Goal: Task Accomplishment & Management: Manage account settings

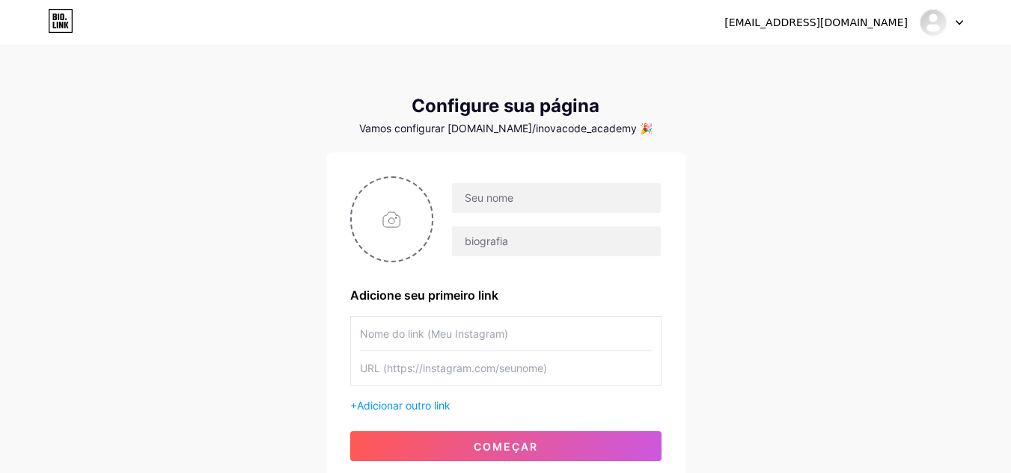
drag, startPoint x: 0, startPoint y: 0, endPoint x: 776, endPoint y: 366, distance: 857.6
click at [776, 366] on div "[EMAIL_ADDRESS][DOMAIN_NAME] Painel Sair Configure sua página Vamos configurar …" at bounding box center [505, 266] width 1011 height 533
drag, startPoint x: 757, startPoint y: 352, endPoint x: 816, endPoint y: 124, distance: 234.9
click at [816, 124] on div "[EMAIL_ADDRESS][DOMAIN_NAME] Painel Sair Configure sua página Vamos configurar …" at bounding box center [505, 266] width 1011 height 533
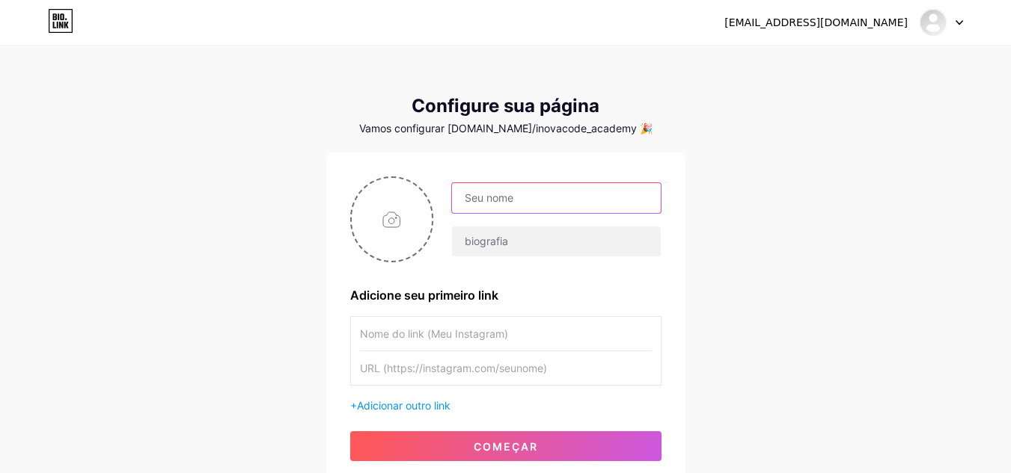
click at [616, 197] on input "text" at bounding box center [556, 198] width 208 height 30
type input "Inovacode Academy"
click at [558, 224] on div "Inovacode Academy" at bounding box center [546, 220] width 227 height 75
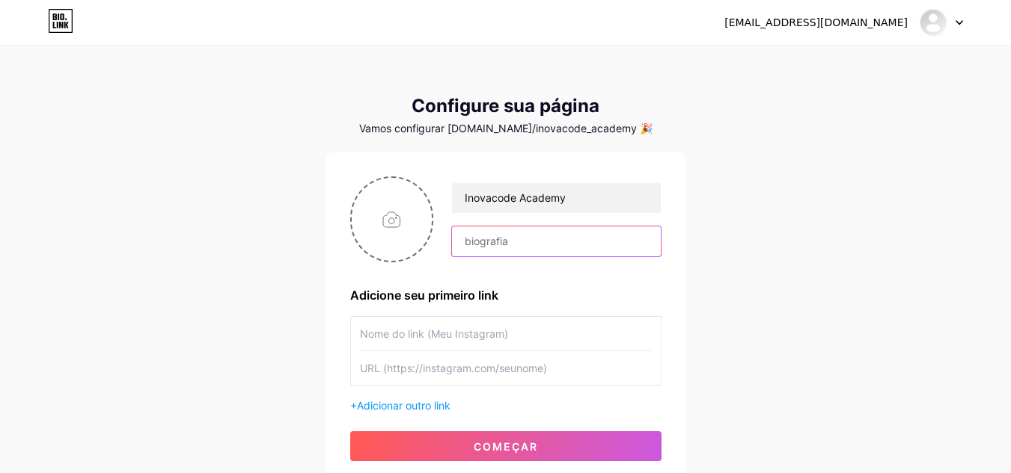
click at [562, 256] on input "text" at bounding box center [556, 242] width 208 height 30
click at [430, 235] on input "file" at bounding box center [392, 219] width 81 height 83
type input "C:\fakepath\image-removebg-preview (3).png"
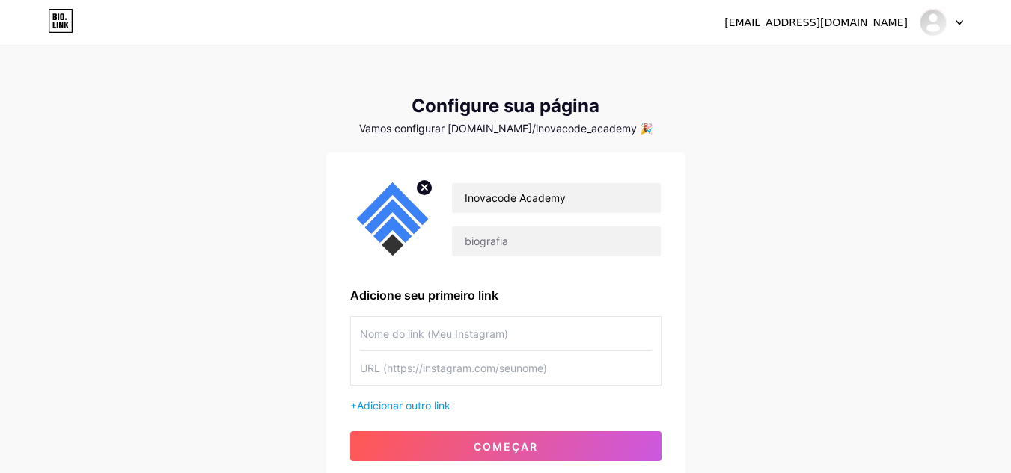
click at [621, 103] on div "Configure sua página" at bounding box center [505, 106] width 359 height 21
click at [557, 243] on input "text" at bounding box center [556, 242] width 208 height 30
paste input "Na Inovacode Academy você encontra cursos práticos de programação e desenvolvim…"
type input "Na Inovacode Academy você encontra cursos práticos de programação e desenvolvim…"
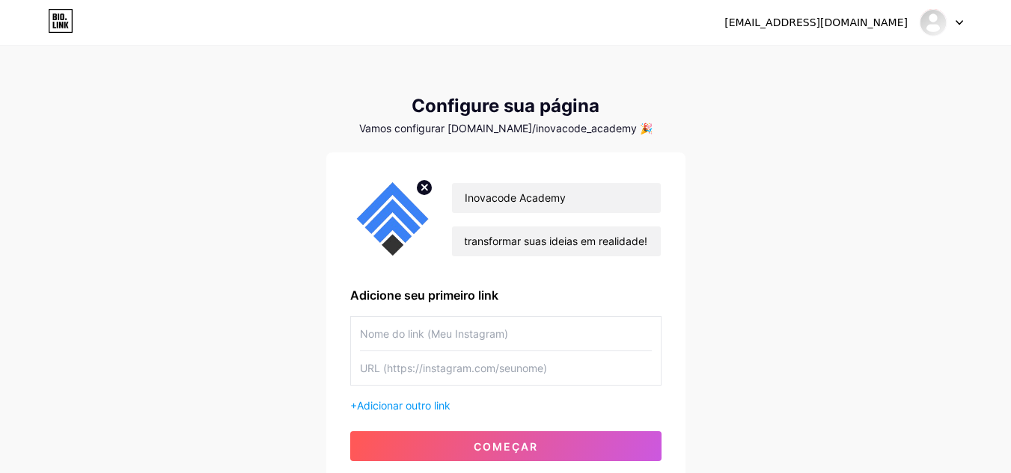
click at [680, 209] on div "Inovacode Academy [GEOGRAPHIC_DATA] você encontra cursos práticos de programaçã…" at bounding box center [505, 319] width 359 height 333
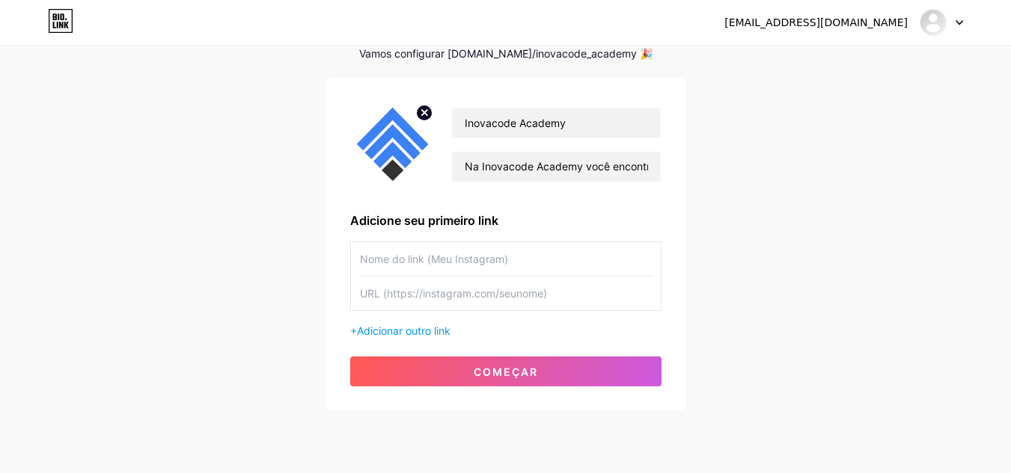
click at [510, 267] on input "text" at bounding box center [506, 259] width 292 height 34
type input "Inovacode_Academy"
click at [605, 283] on input "text" at bounding box center [506, 294] width 292 height 34
paste input "[URL][DOMAIN_NAME]"
type input "[URL][DOMAIN_NAME]"
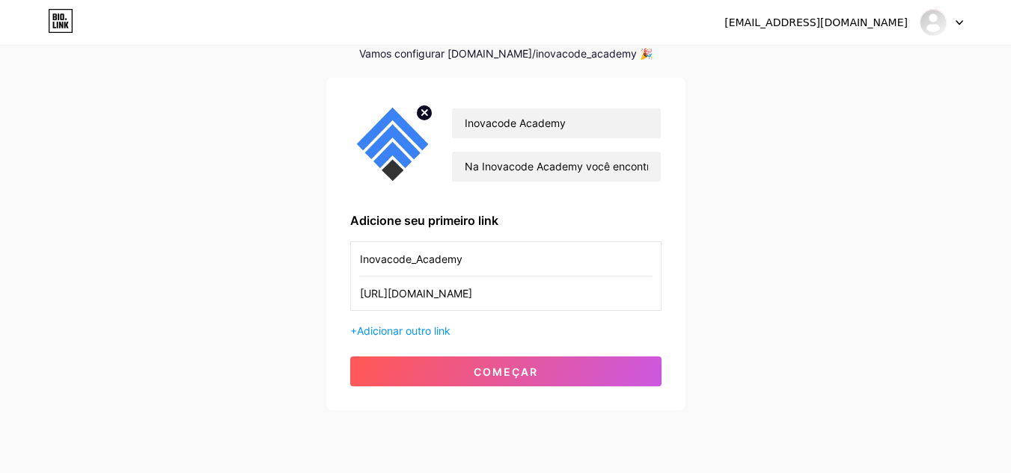
click at [666, 328] on div "Inovacode Academy [GEOGRAPHIC_DATA] você encontra cursos práticos de programaçã…" at bounding box center [505, 244] width 359 height 333
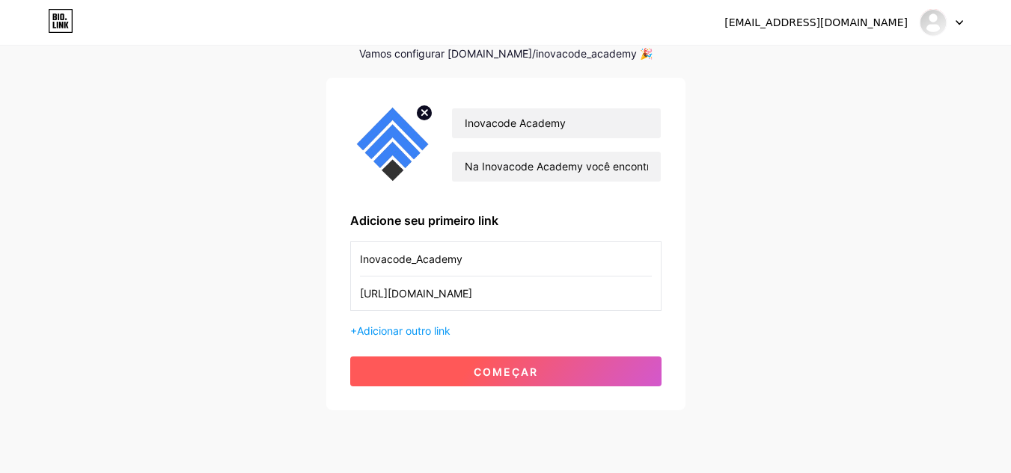
click at [610, 369] on button "começar" at bounding box center [505, 372] width 311 height 30
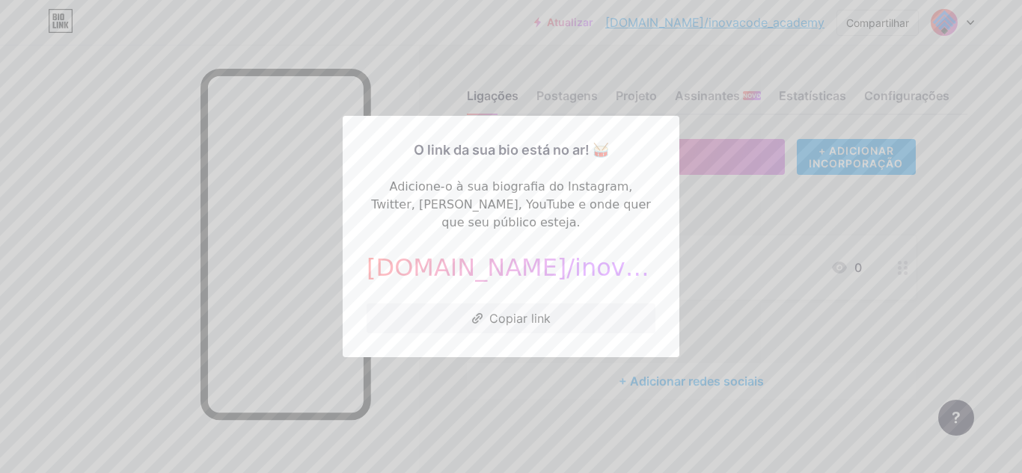
click at [695, 290] on div at bounding box center [511, 236] width 1022 height 473
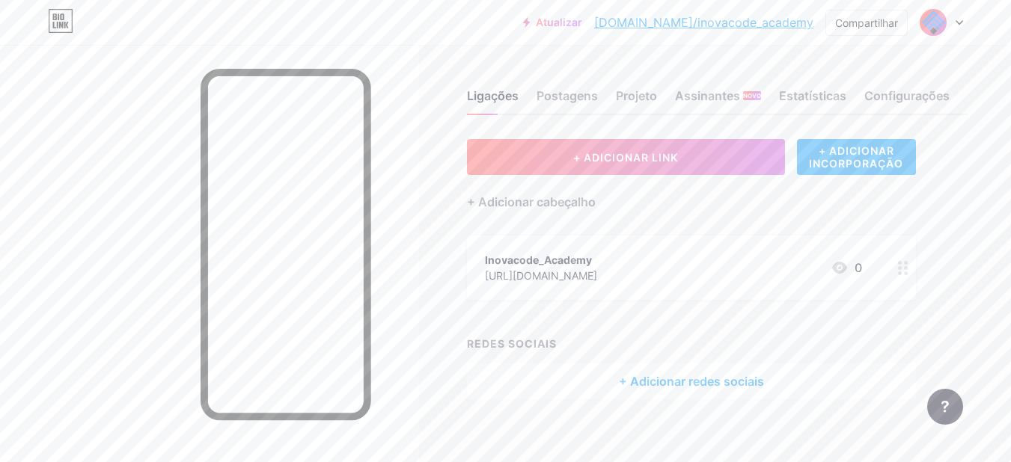
scroll to position [11, 0]
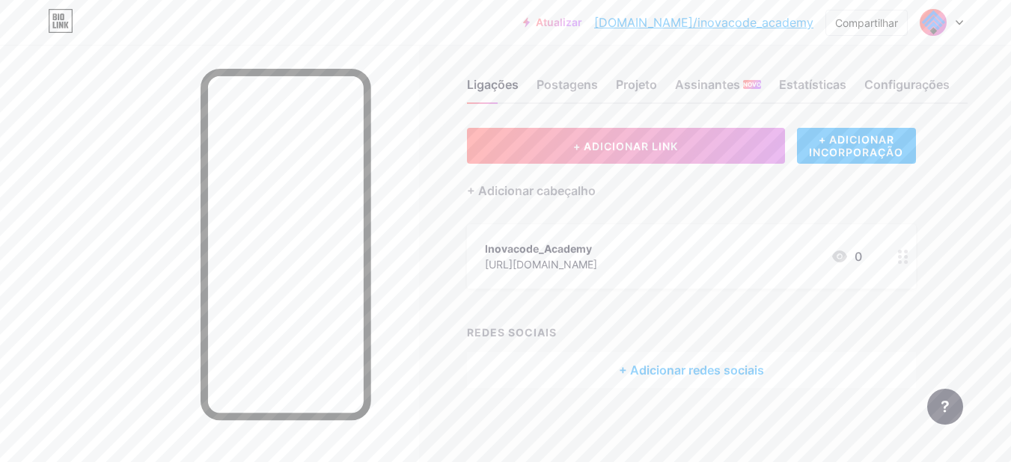
click at [608, 367] on div "+ Adicionar redes sociais" at bounding box center [691, 370] width 449 height 36
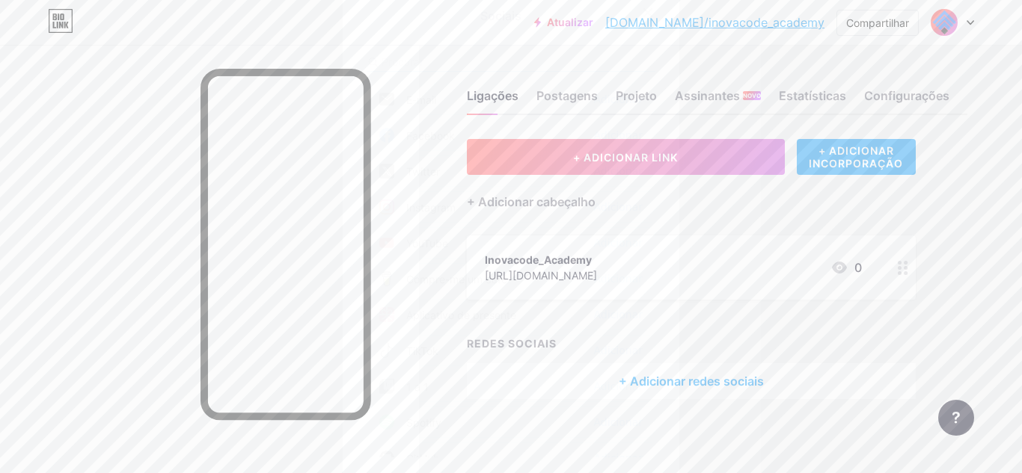
click at [587, 204] on div "Instagram Adicionar" at bounding box center [511, 206] width 289 height 31
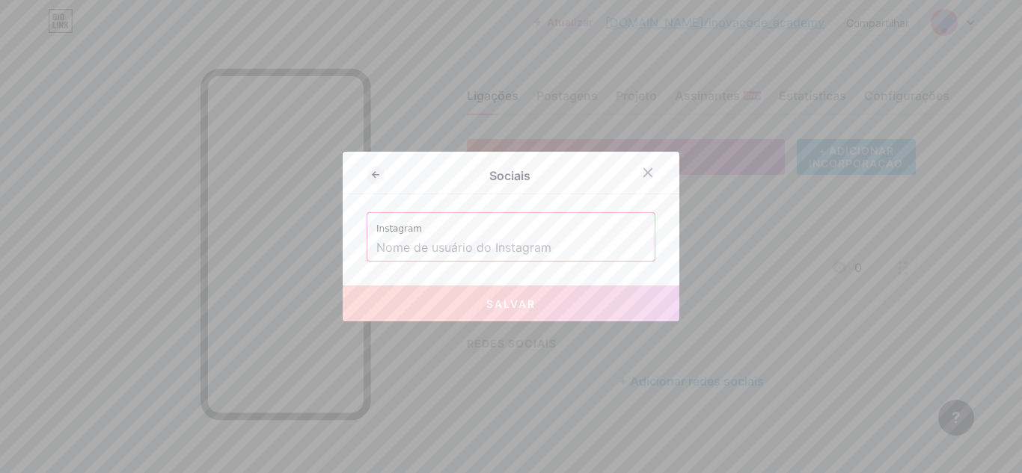
click at [566, 231] on label "Instagram" at bounding box center [510, 224] width 269 height 22
click at [562, 247] on input "text" at bounding box center [510, 248] width 269 height 25
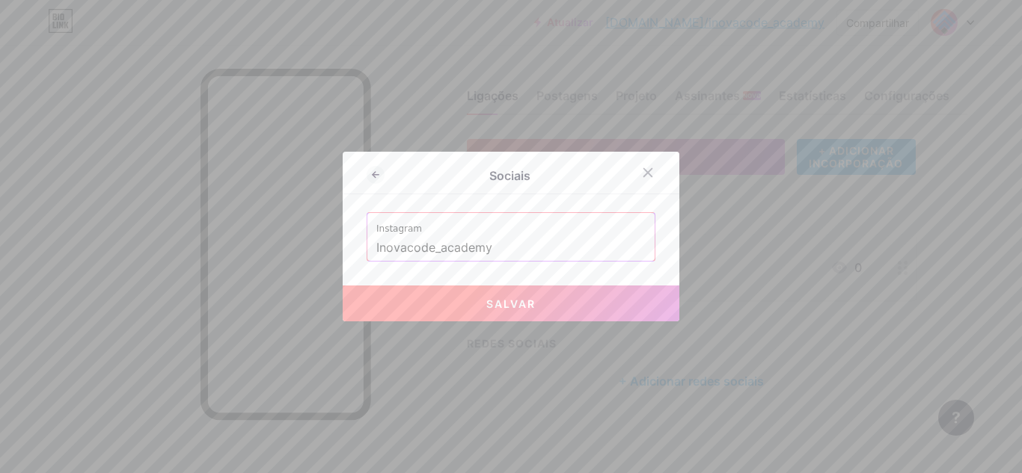
click at [557, 319] on button "Salvar" at bounding box center [511, 304] width 337 height 36
type input "[URL][DOMAIN_NAME]"
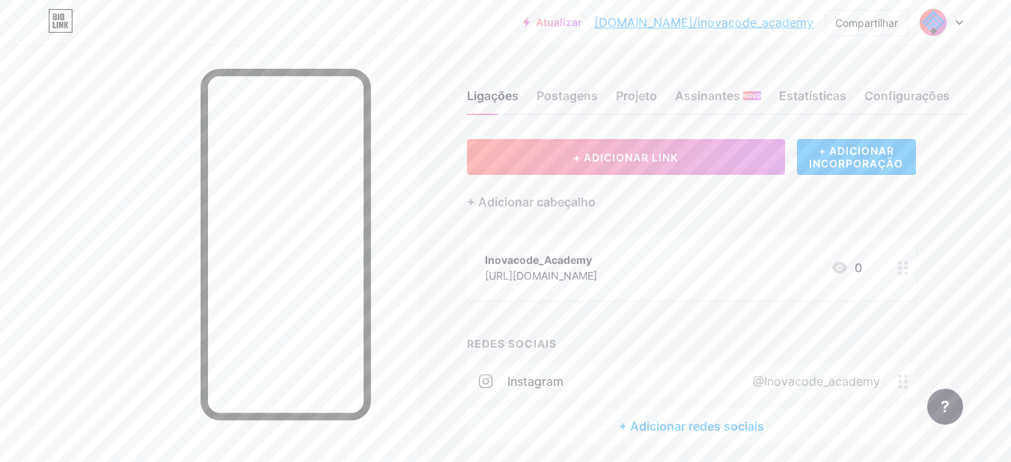
drag, startPoint x: 832, startPoint y: 266, endPoint x: 794, endPoint y: 266, distance: 37.4
click at [794, 266] on div "Inovacode_Academy [URL][DOMAIN_NAME] 0" at bounding box center [673, 268] width 377 height 34
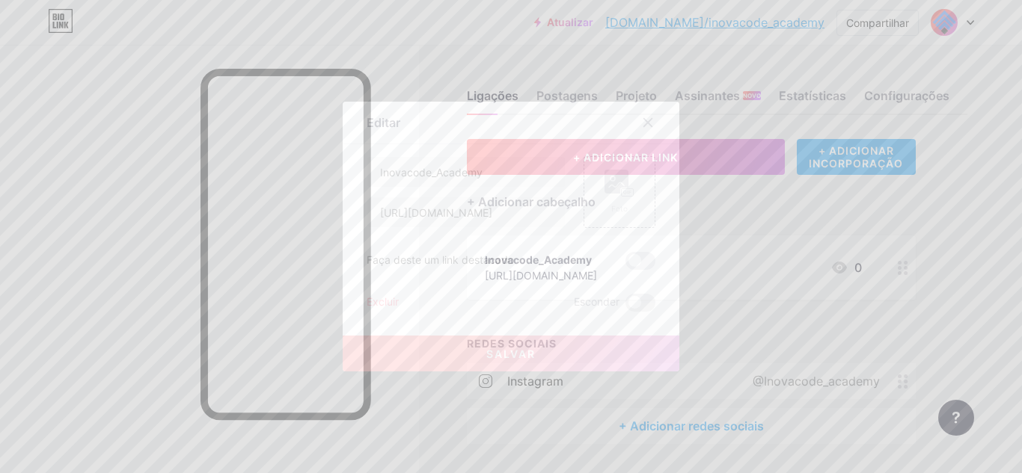
click at [384, 304] on font "Excluir" at bounding box center [383, 301] width 32 height 13
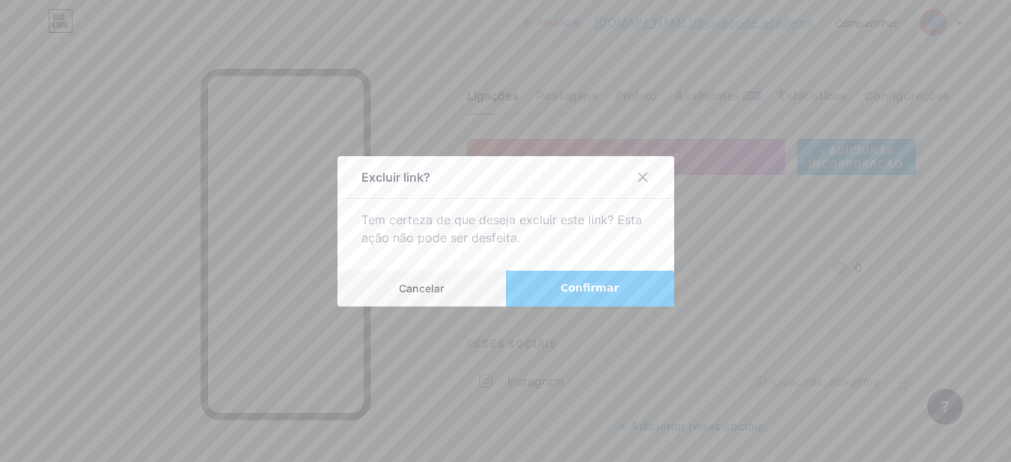
click at [533, 289] on button "Confirmar" at bounding box center [590, 289] width 168 height 36
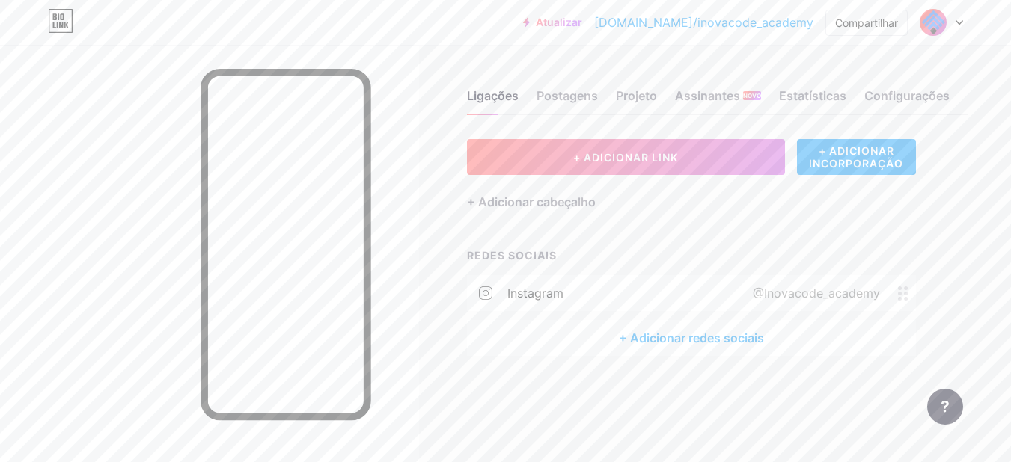
click at [726, 342] on font "+ Adicionar redes sociais" at bounding box center [691, 338] width 145 height 15
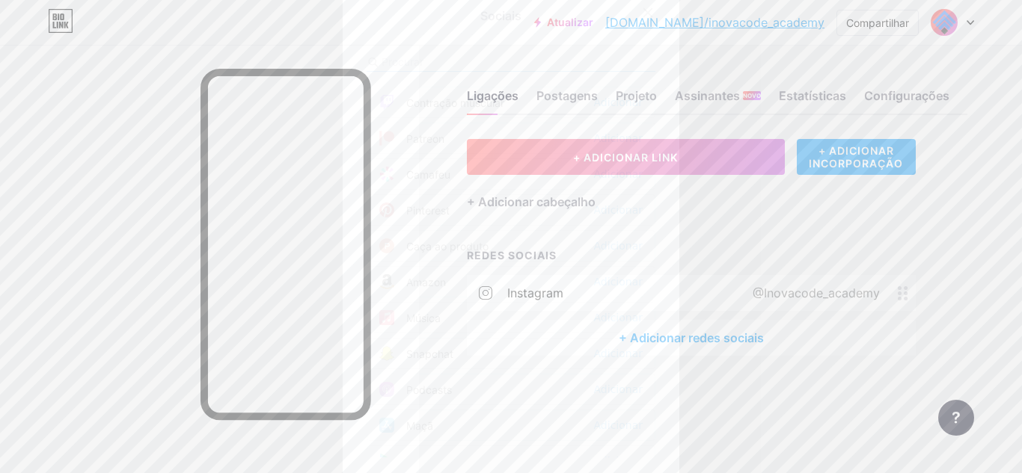
scroll to position [898, 0]
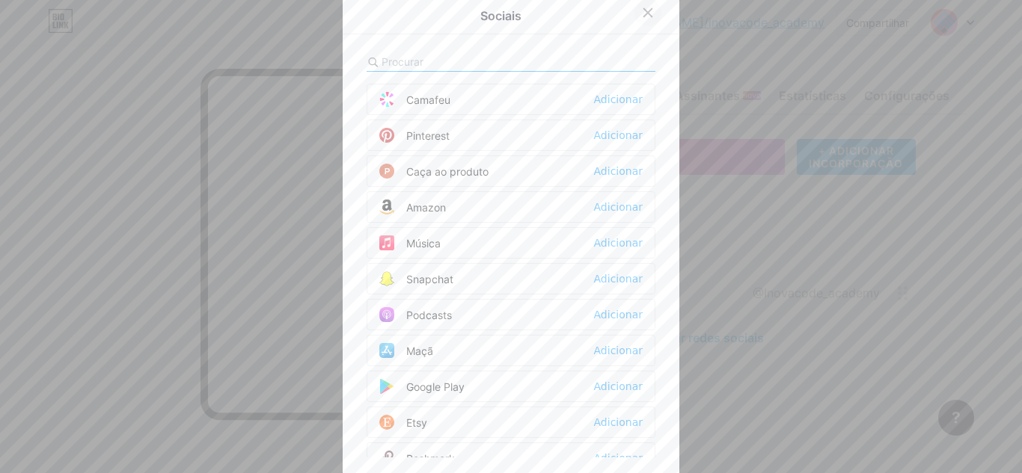
click at [651, 16] on div at bounding box center [647, 12] width 27 height 27
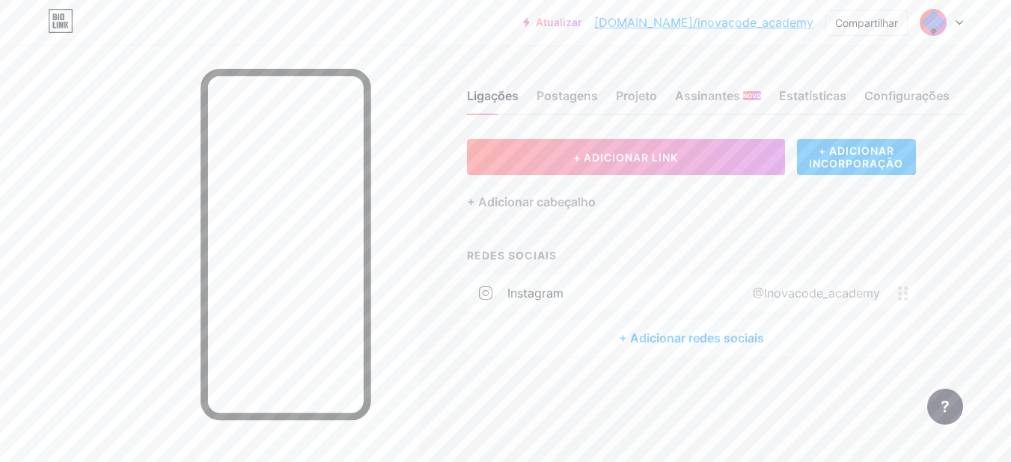
click at [685, 339] on font "+ Adicionar redes sociais" at bounding box center [691, 338] width 145 height 15
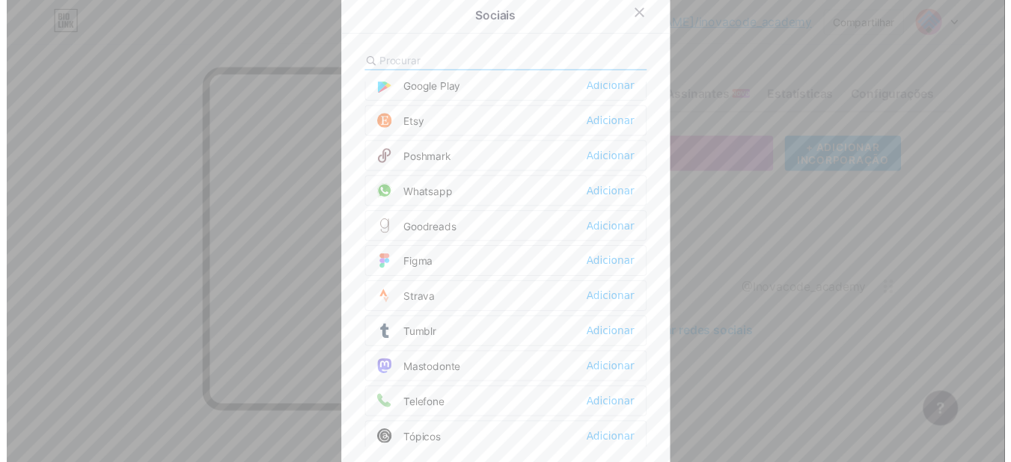
scroll to position [1272, 0]
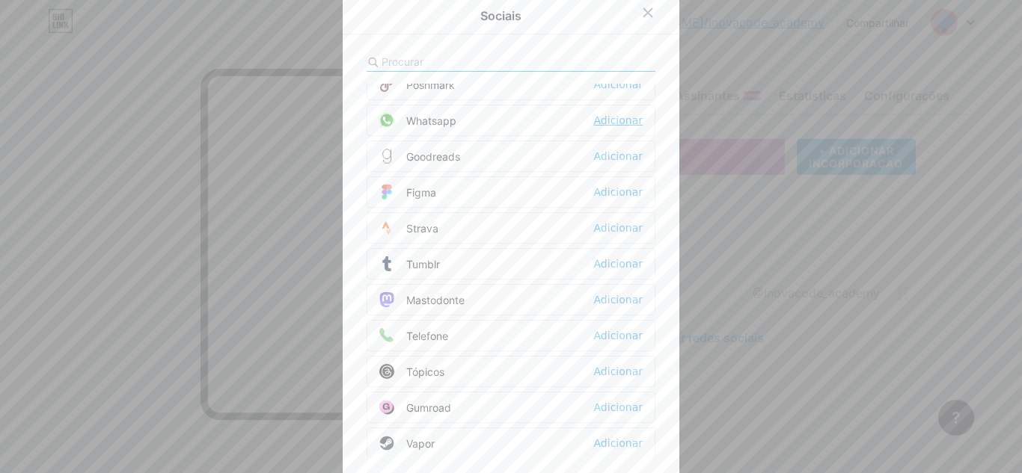
click at [620, 116] on font "Adicionar" at bounding box center [618, 120] width 49 height 12
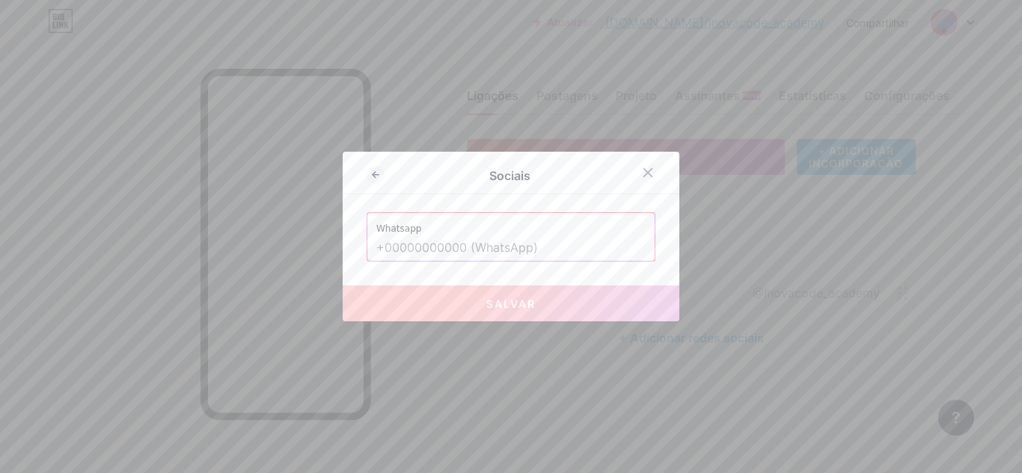
click at [597, 241] on input "text" at bounding box center [510, 248] width 269 height 25
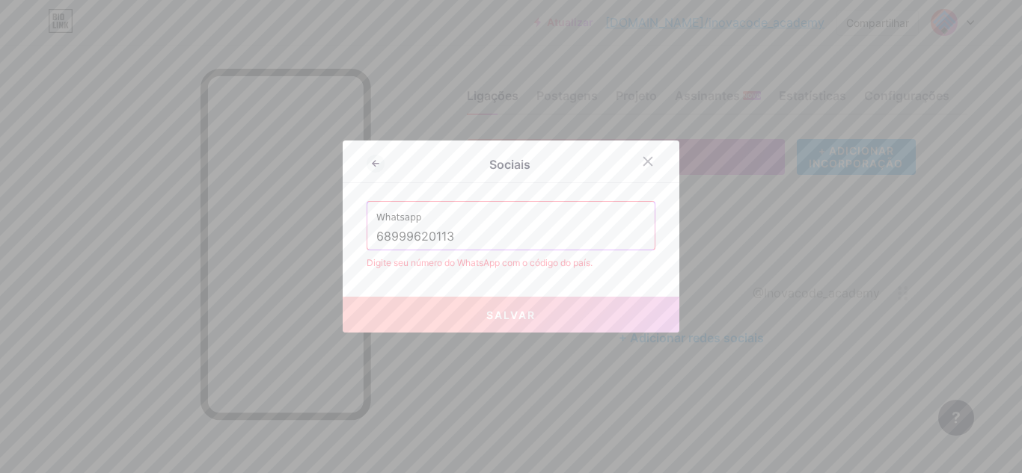
click at [583, 327] on button "Salvar" at bounding box center [511, 315] width 337 height 36
click at [376, 239] on input "68999620113" at bounding box center [510, 236] width 269 height 25
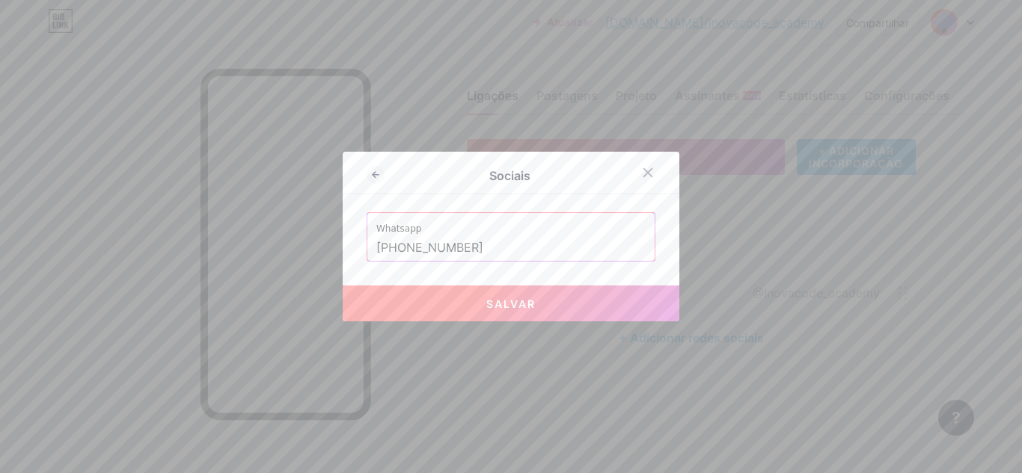
click at [437, 291] on button "Salvar" at bounding box center [511, 304] width 337 height 36
type input "[URL][DOMAIN_NAME][PHONE_NUMBER]"
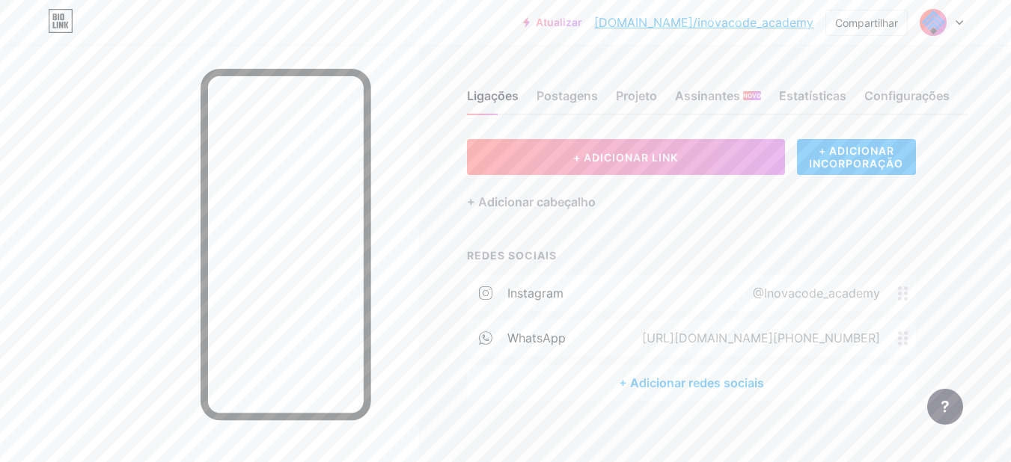
scroll to position [13, 0]
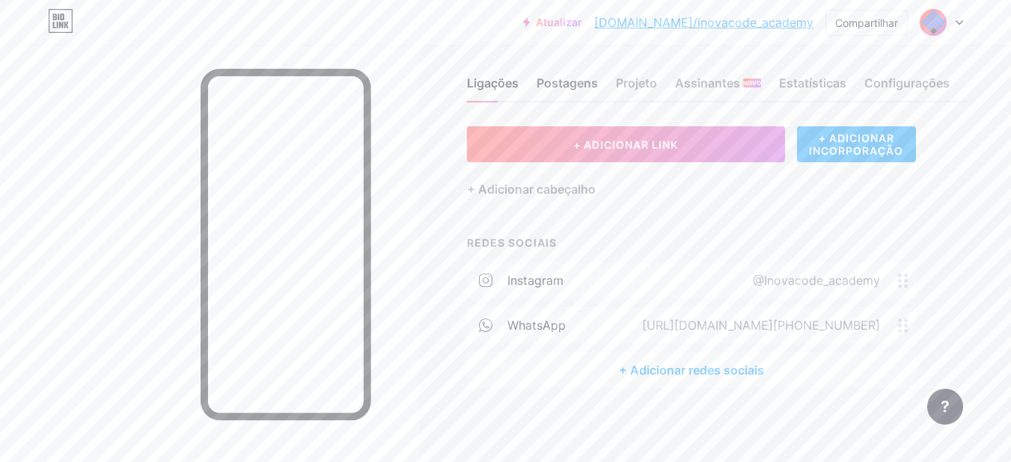
click at [583, 86] on font "Postagens" at bounding box center [566, 83] width 61 height 15
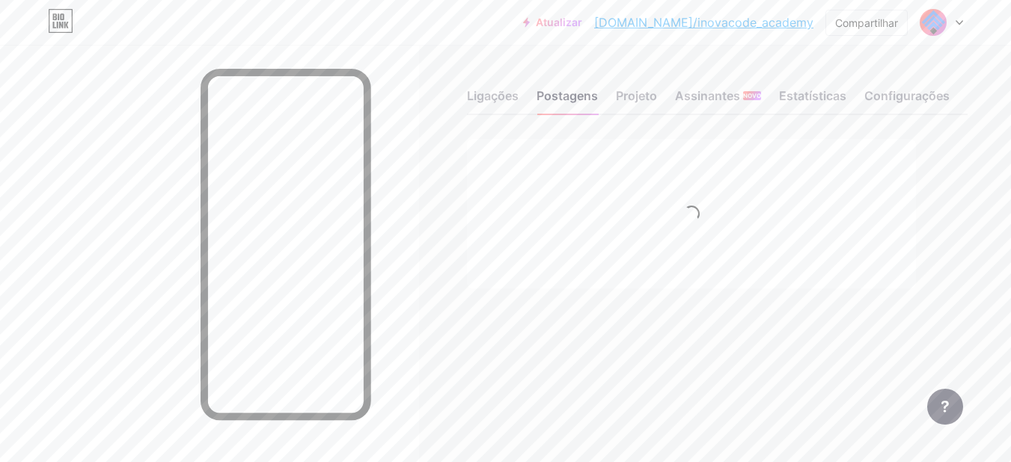
click at [625, 85] on div "Ligações Postagens Projeto Assinantes NOVO Estatísticas Configurações" at bounding box center [717, 89] width 500 height 52
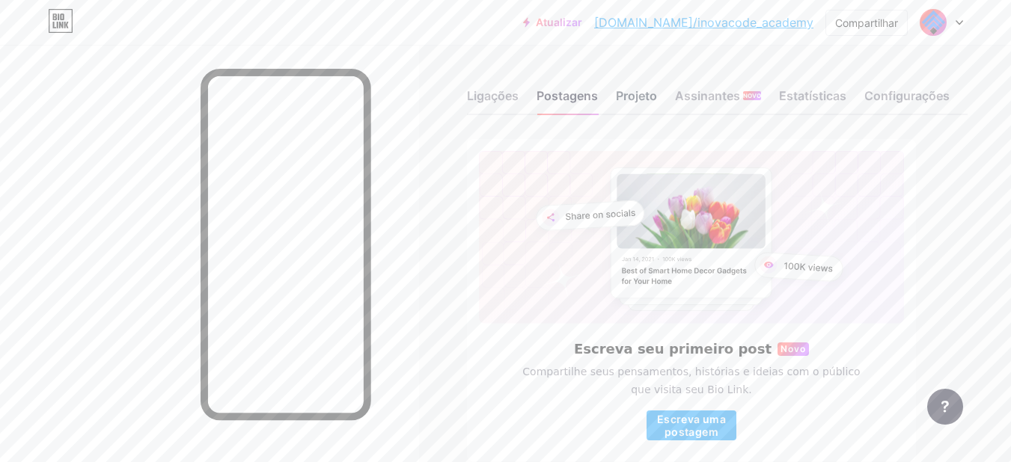
click at [643, 95] on font "Projeto" at bounding box center [636, 95] width 41 height 15
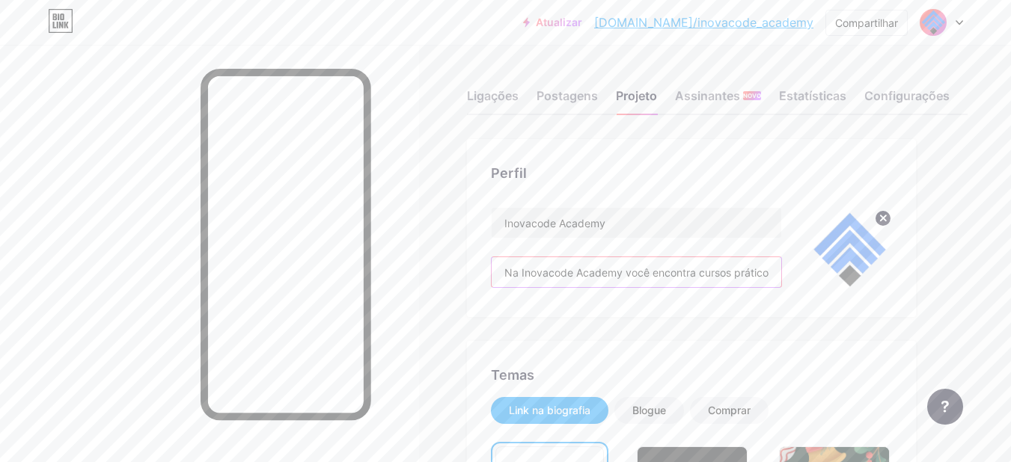
click at [631, 275] on input "Na Inovacode Academy você encontra cursos práticos de programação e desenvolvim…" at bounding box center [635, 272] width 289 height 30
drag, startPoint x: 708, startPoint y: 275, endPoint x: 663, endPoint y: 283, distance: 44.9
click at [663, 283] on input "Na Inovacode Academy você encontra cursos práticos de programação e desenvolvim…" at bounding box center [635, 272] width 289 height 30
click at [646, 282] on input "Na Inovacode Academy você encontra cursos práticos de programação e desenvolvim…" at bounding box center [635, 272] width 289 height 30
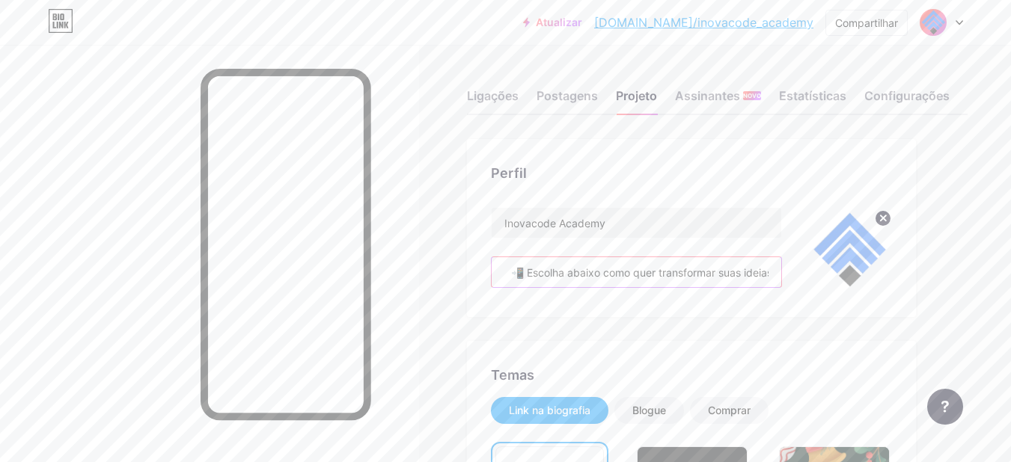
scroll to position [0, 1039]
drag, startPoint x: 678, startPoint y: 272, endPoint x: 790, endPoint y: 273, distance: 112.2
click at [790, 273] on div "Inovacode Academy [GEOGRAPHIC_DATA] você encontra cursos práticos de programaçã…" at bounding box center [691, 250] width 401 height 86
click at [723, 273] on input "Na Inovacode Academy você encontra cursos práticos de programação e desenvolvim…" at bounding box center [635, 272] width 289 height 30
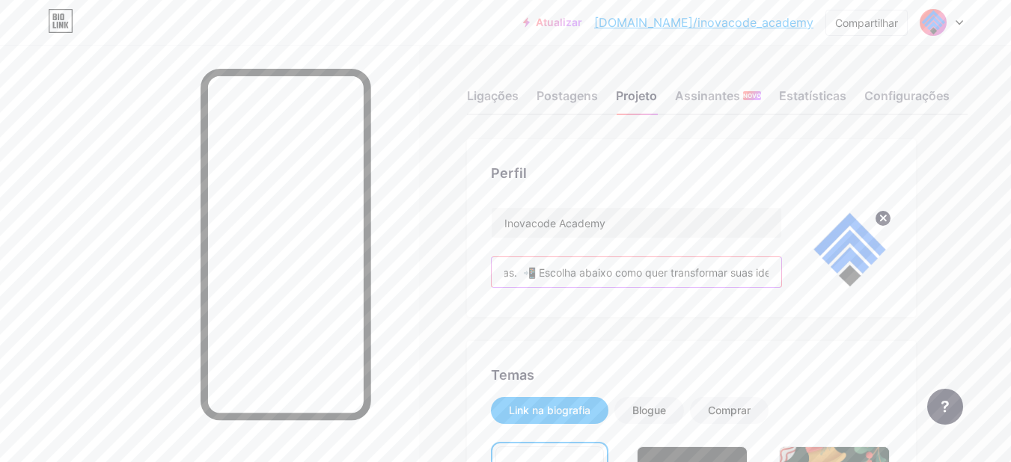
drag, startPoint x: 681, startPoint y: 279, endPoint x: 542, endPoint y: 292, distance: 139.0
click at [541, 292] on div "Inovacode Academy [GEOGRAPHIC_DATA] você encontra cursos práticos de programaçã…" at bounding box center [636, 250] width 291 height 86
click at [539, 274] on input "Na Inovacode Academy você encontra cursos práticos de programação e desenvolvim…" at bounding box center [635, 272] width 289 height 30
drag, startPoint x: 544, startPoint y: 272, endPoint x: 563, endPoint y: 279, distance: 20.6
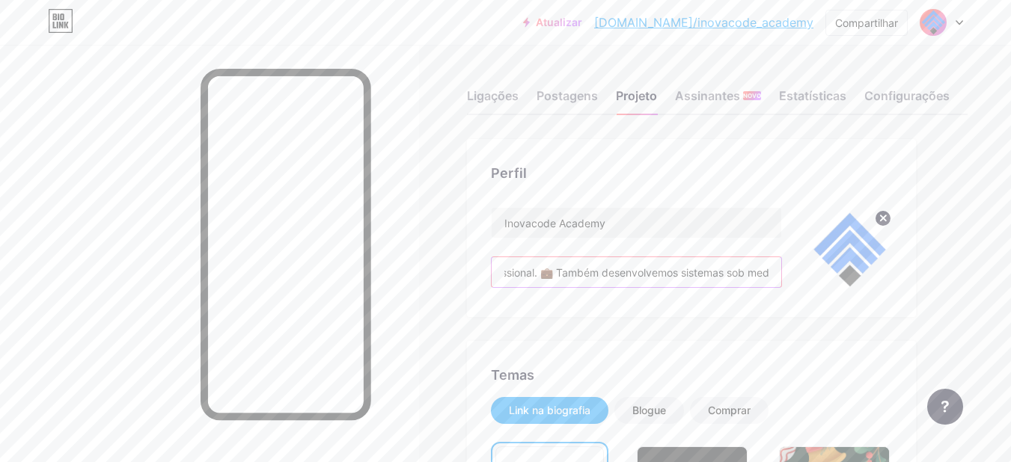
click at [563, 279] on input "Na Inovacode Academy você encontra cursos práticos de programação e desenvolvim…" at bounding box center [635, 272] width 289 height 30
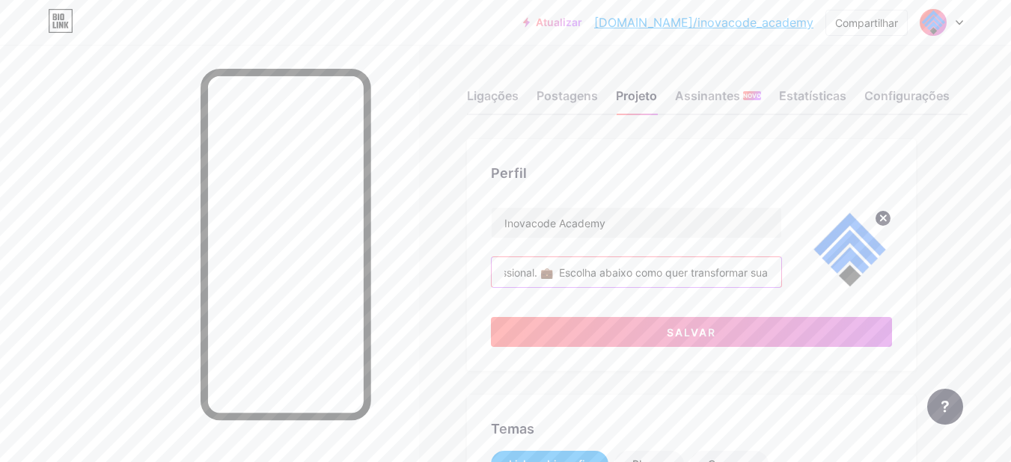
type input "Na Inovacode Academy você encontra cursos práticos de programação e desenvolvim…"
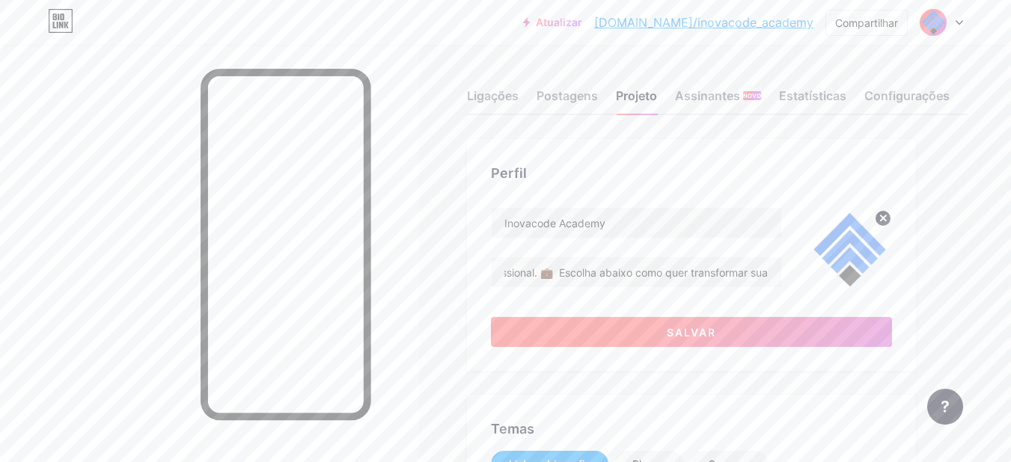
click at [606, 321] on button "Salvar" at bounding box center [691, 332] width 401 height 30
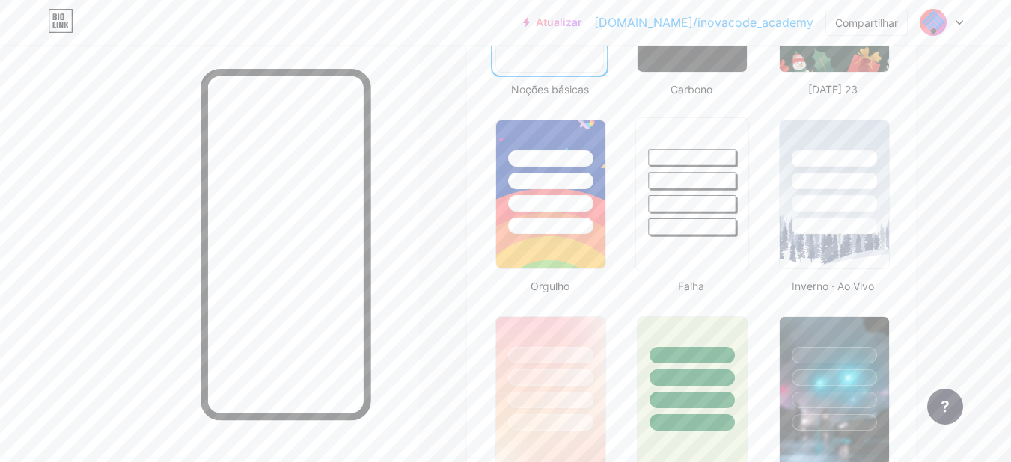
scroll to position [449, 0]
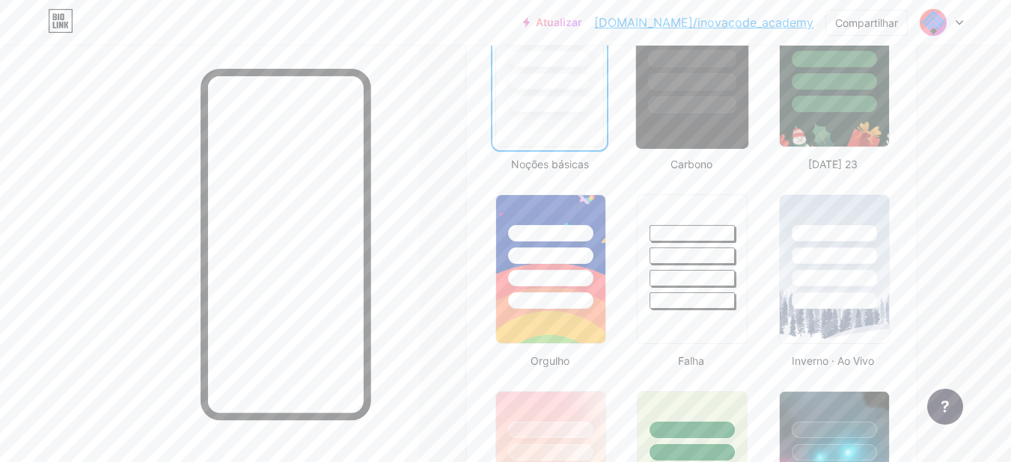
click at [686, 119] on div at bounding box center [692, 73] width 114 height 154
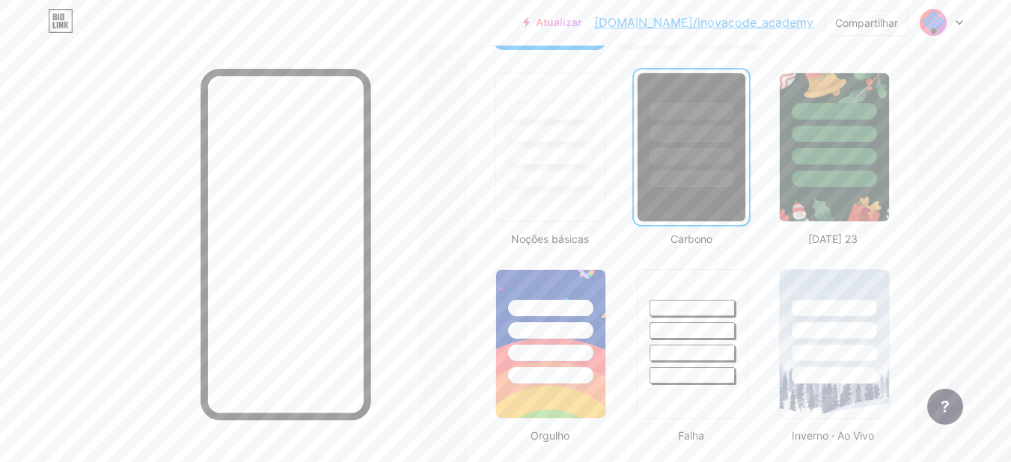
scroll to position [299, 0]
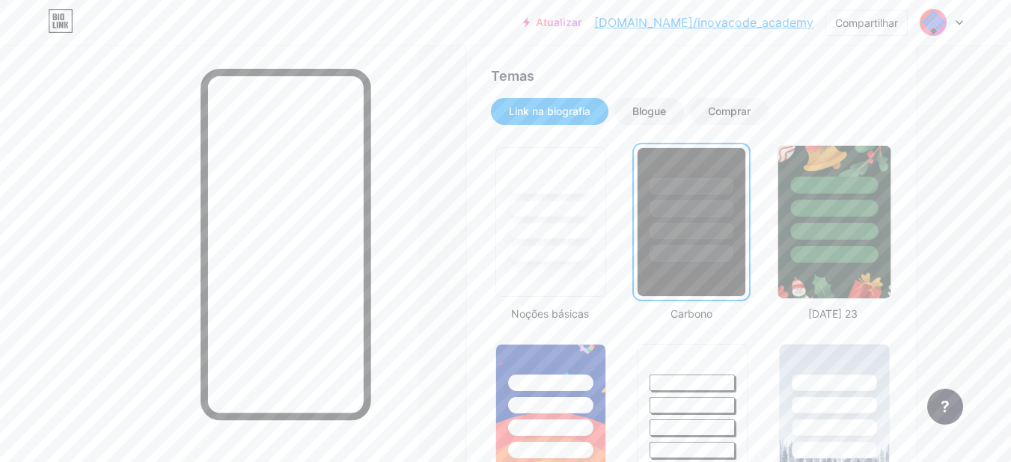
click at [859, 209] on div at bounding box center [834, 208] width 88 height 17
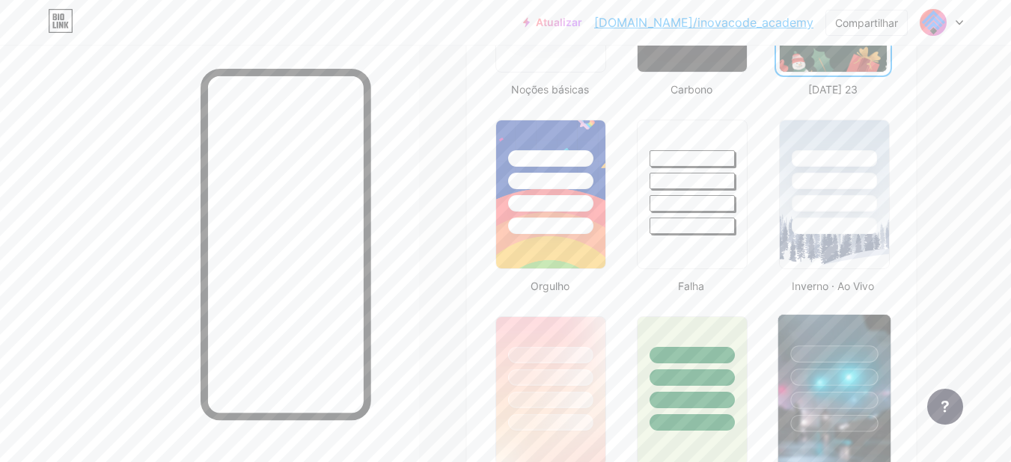
scroll to position [598, 0]
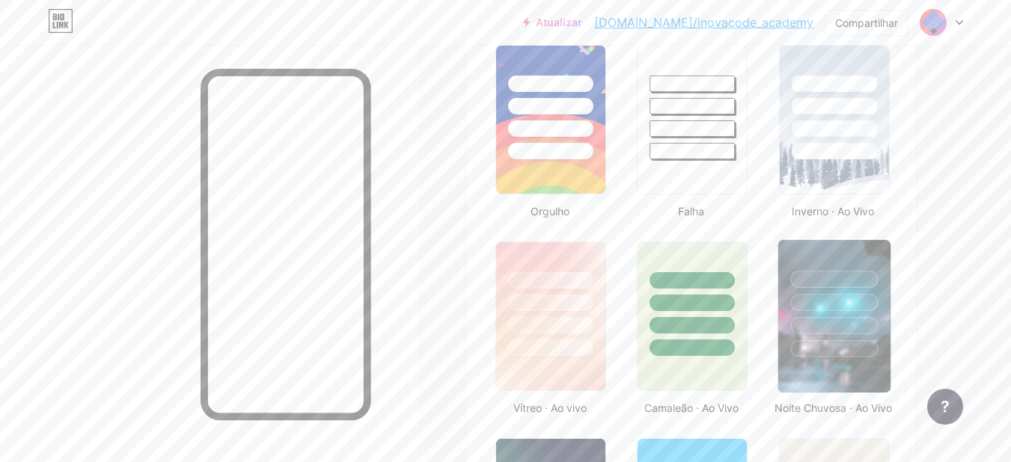
click at [809, 308] on div at bounding box center [834, 302] width 88 height 17
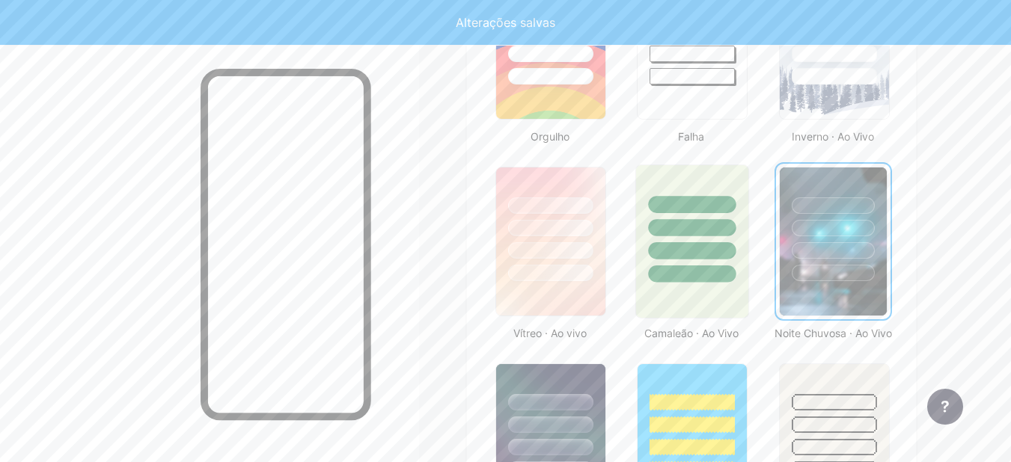
click at [705, 286] on div at bounding box center [692, 242] width 114 height 154
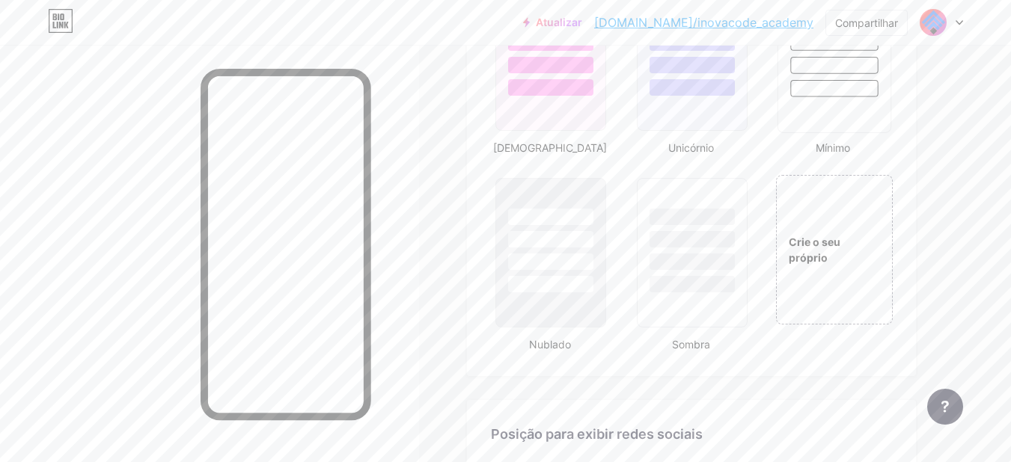
scroll to position [1496, 0]
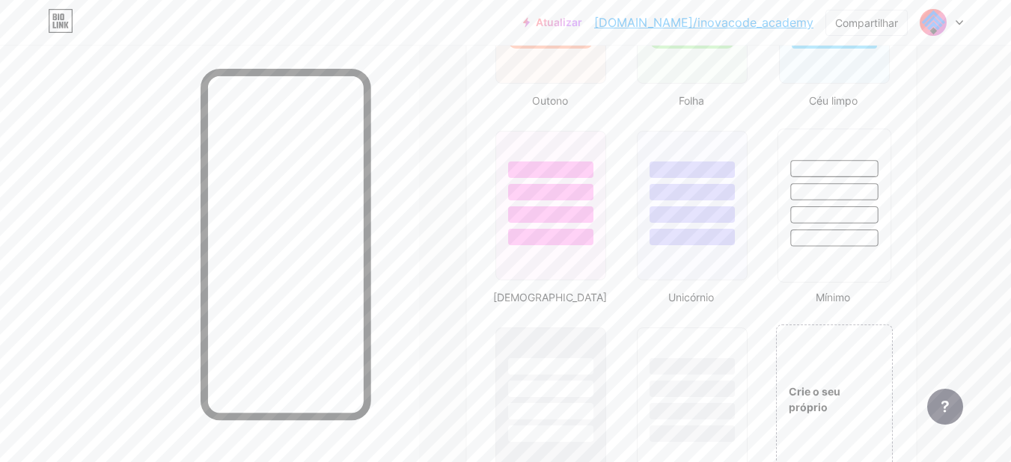
click at [812, 241] on div at bounding box center [833, 187] width 112 height 117
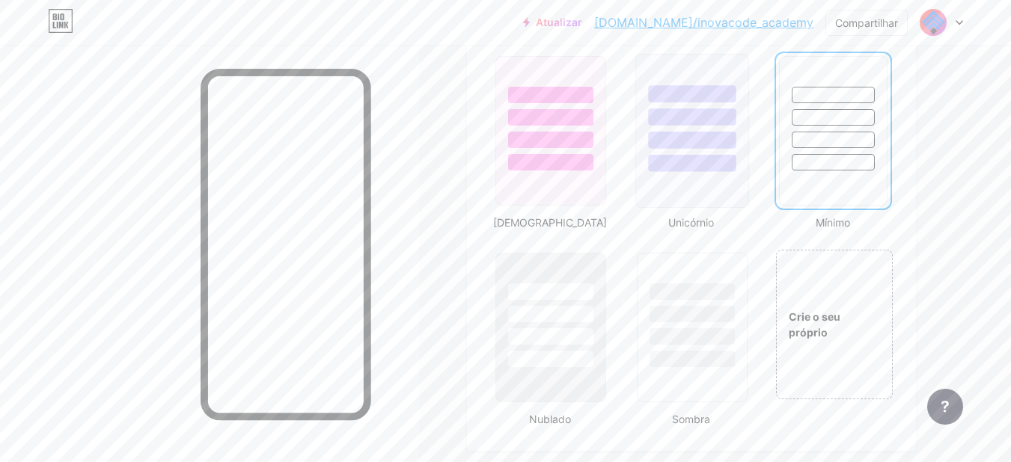
scroll to position [1870, 0]
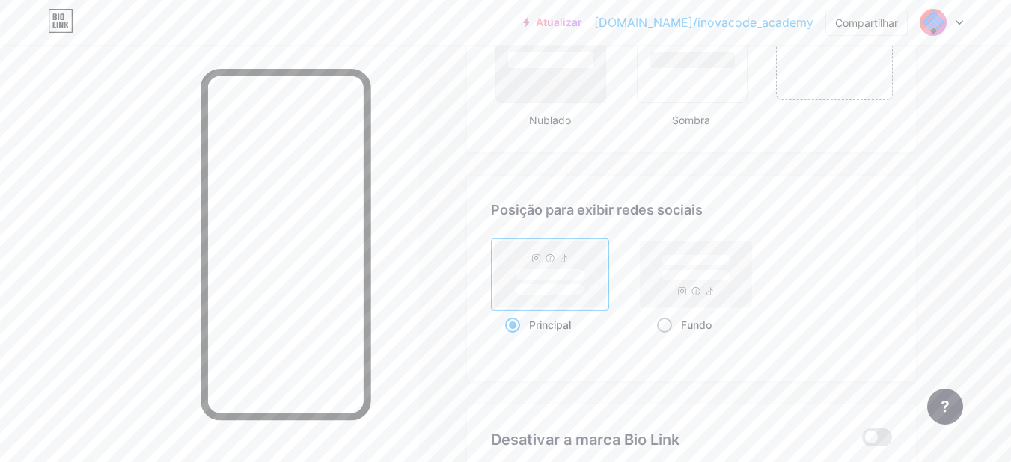
click at [729, 286] on rect at bounding box center [695, 275] width 111 height 66
click at [666, 339] on input "Fundo" at bounding box center [662, 344] width 10 height 10
radio input "true"
click at [600, 305] on rect at bounding box center [549, 275] width 111 height 66
click at [515, 339] on input "Principal" at bounding box center [510, 344] width 10 height 10
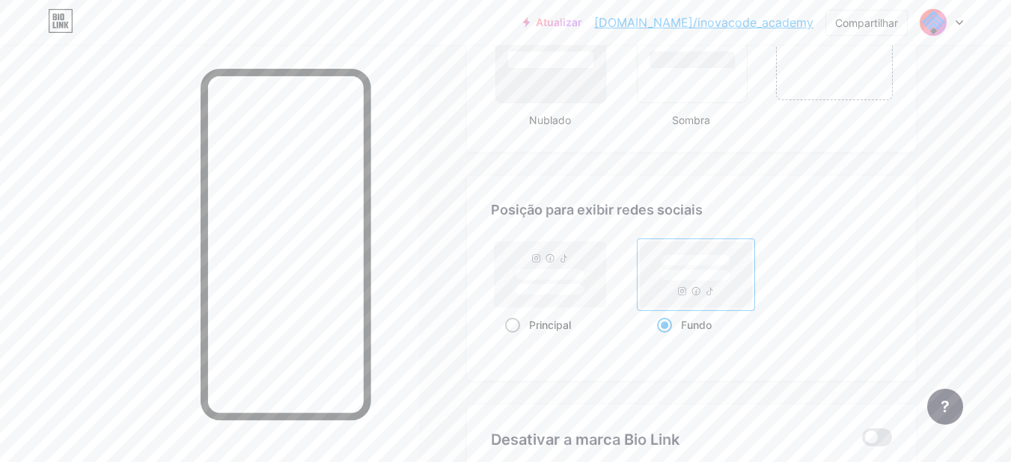
radio input "true"
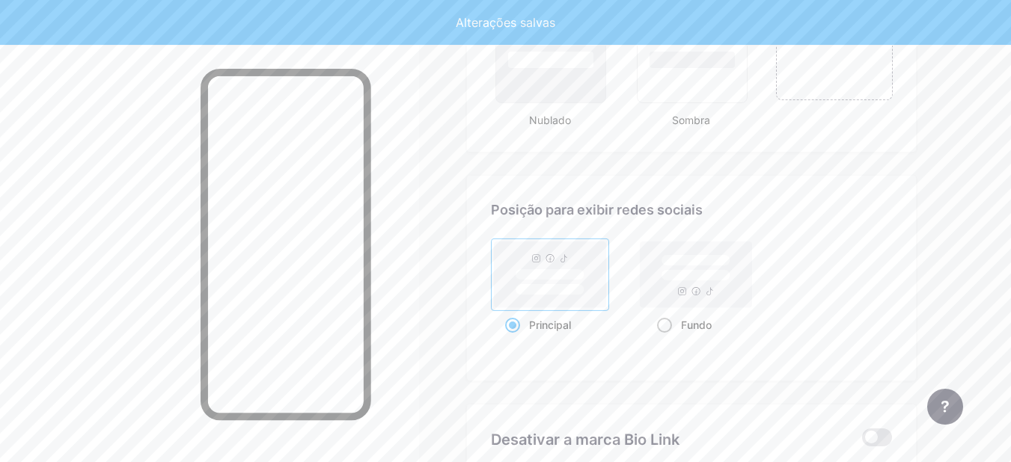
click at [689, 301] on rect at bounding box center [695, 275] width 111 height 66
click at [666, 339] on input "Fundo" at bounding box center [662, 344] width 10 height 10
radio input "true"
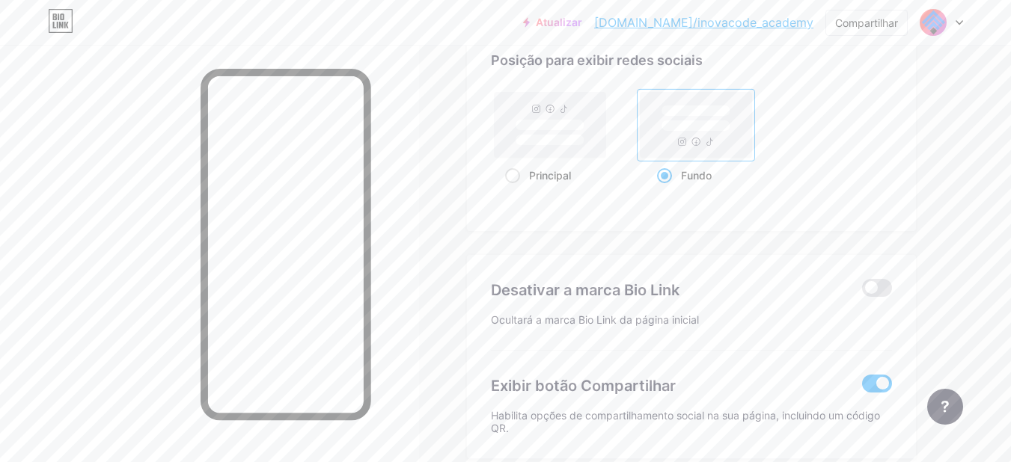
scroll to position [2094, 0]
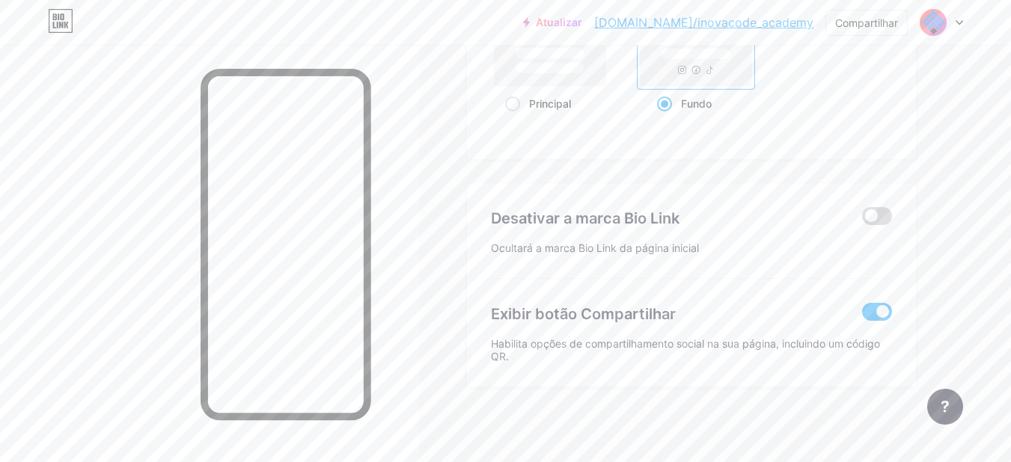
click at [869, 225] on span at bounding box center [877, 216] width 30 height 18
click at [862, 220] on input "checkbox" at bounding box center [862, 220] width 0 height 0
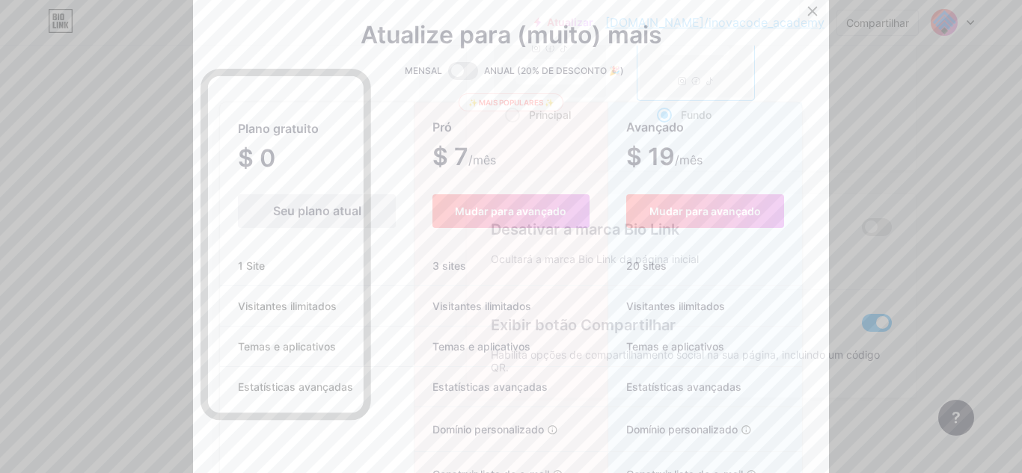
click at [811, 11] on icon at bounding box center [812, 11] width 12 height 12
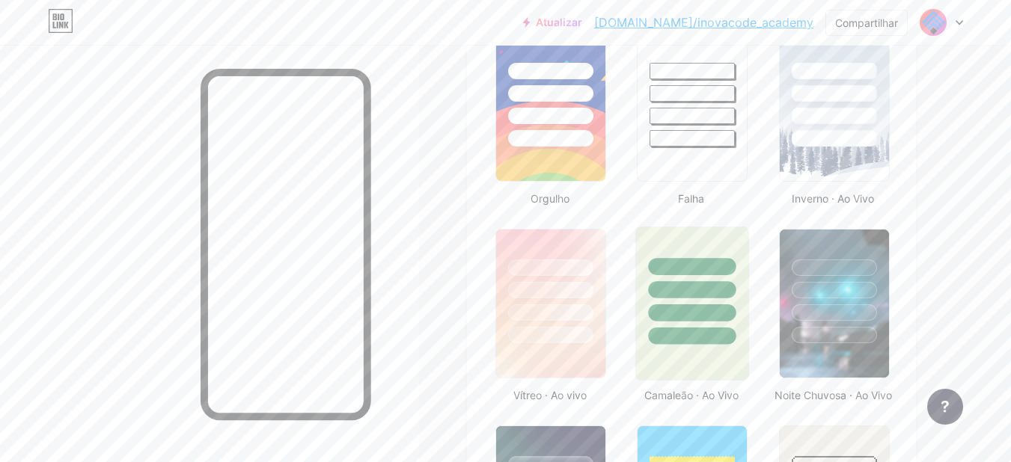
scroll to position [835, 0]
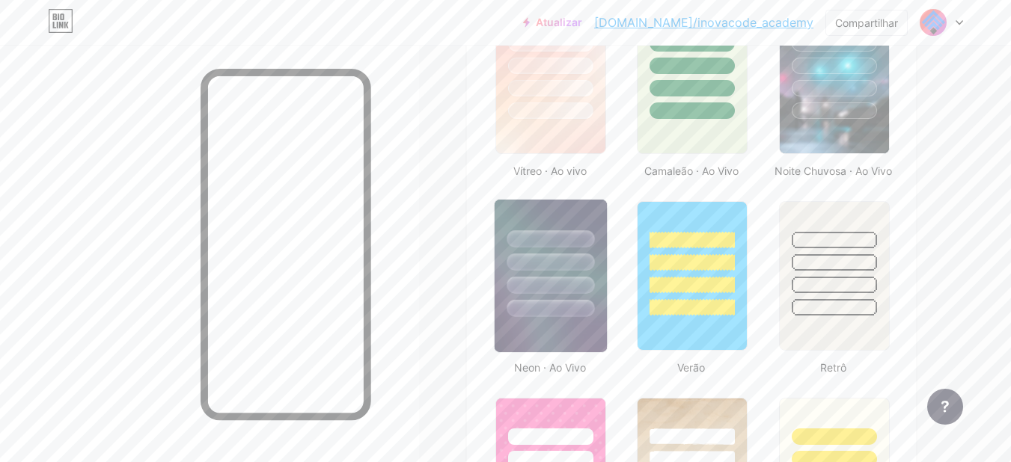
click at [586, 294] on div at bounding box center [550, 285] width 88 height 17
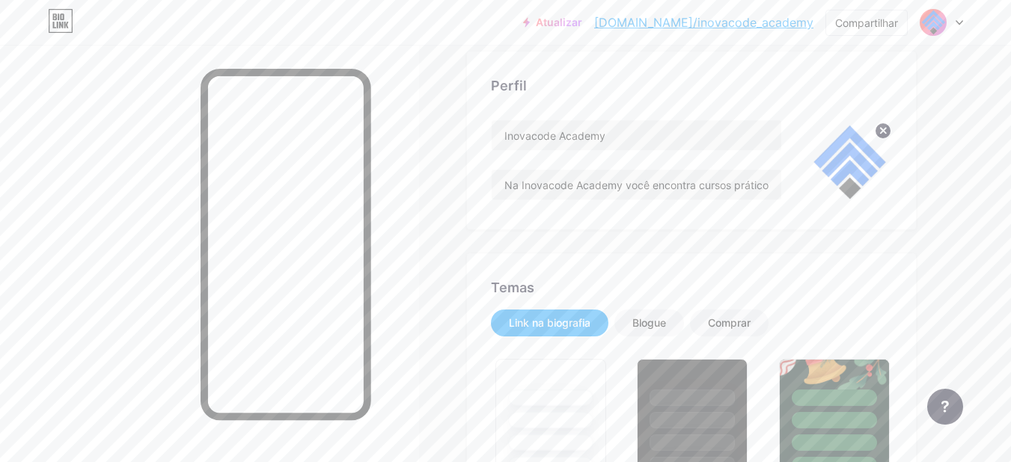
scroll to position [0, 0]
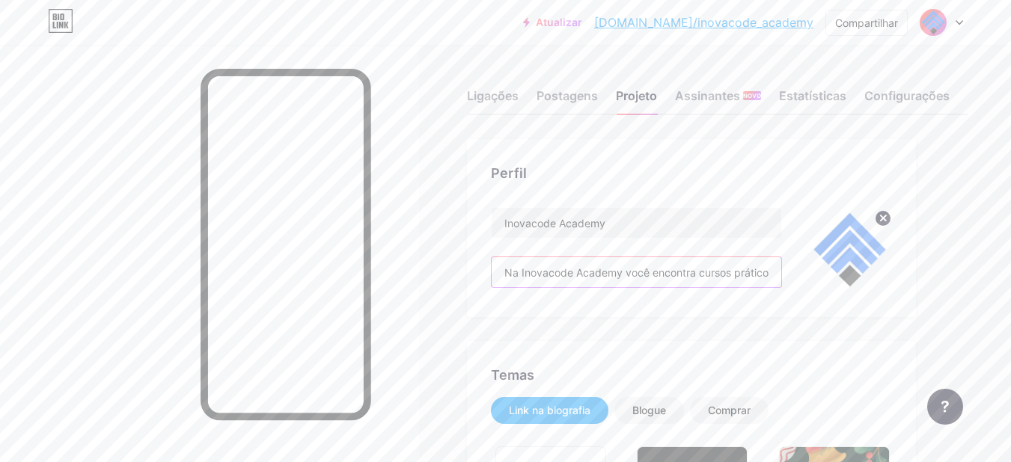
click at [651, 269] on input "Na Inovacode Academy você encontra cursos práticos de programação e desenvolvim…" at bounding box center [635, 272] width 289 height 30
drag, startPoint x: 678, startPoint y: 272, endPoint x: 698, endPoint y: 294, distance: 29.1
click at [703, 294] on div "Perfil Inovacode Academy Na Inovacode Academy você encontra cursos práticos de …" at bounding box center [691, 228] width 449 height 178
click at [620, 277] on input "Na Inovacode Academy você encontra cursos práticos de programação e desenvolvim…" at bounding box center [635, 272] width 289 height 30
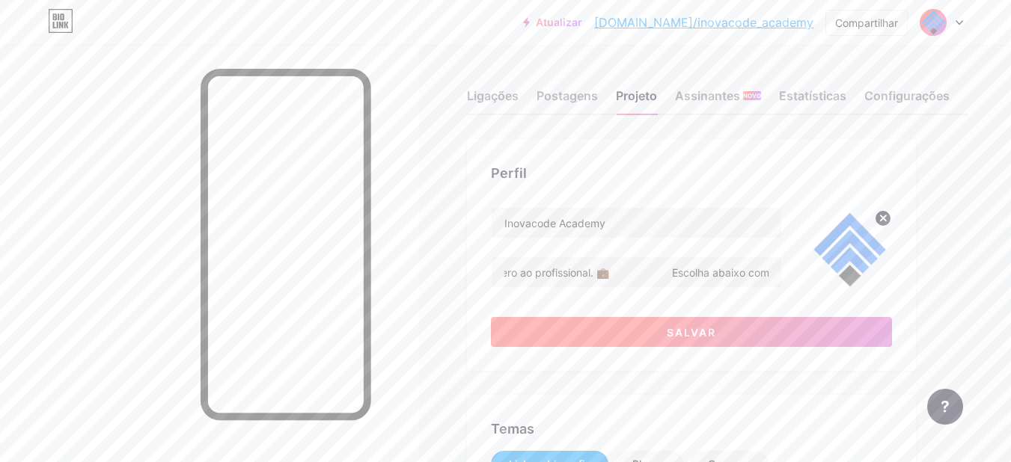
click at [630, 324] on button "Salvar" at bounding box center [691, 332] width 401 height 30
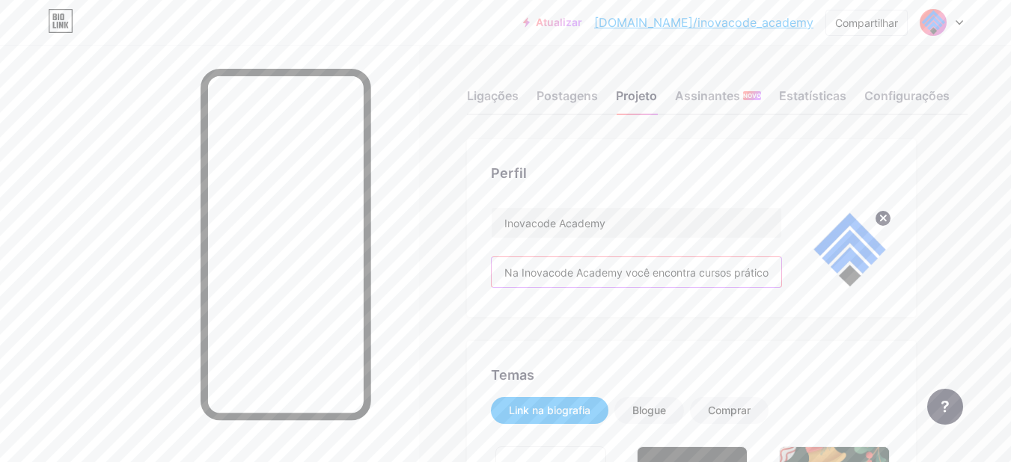
click at [691, 275] on input "Na Inovacode Academy você encontra cursos práticos de programação e desenvolvim…" at bounding box center [635, 272] width 289 height 30
drag, startPoint x: 705, startPoint y: 275, endPoint x: 735, endPoint y: 298, distance: 37.9
click at [735, 298] on div "Perfil Inovacode Academy Na Inovacode Academy você encontra cursos práticos de …" at bounding box center [691, 228] width 449 height 178
click at [571, 280] on input "Na Inovacode Academy você encontra cursos práticos de programação e desenvolvim…" at bounding box center [635, 272] width 289 height 30
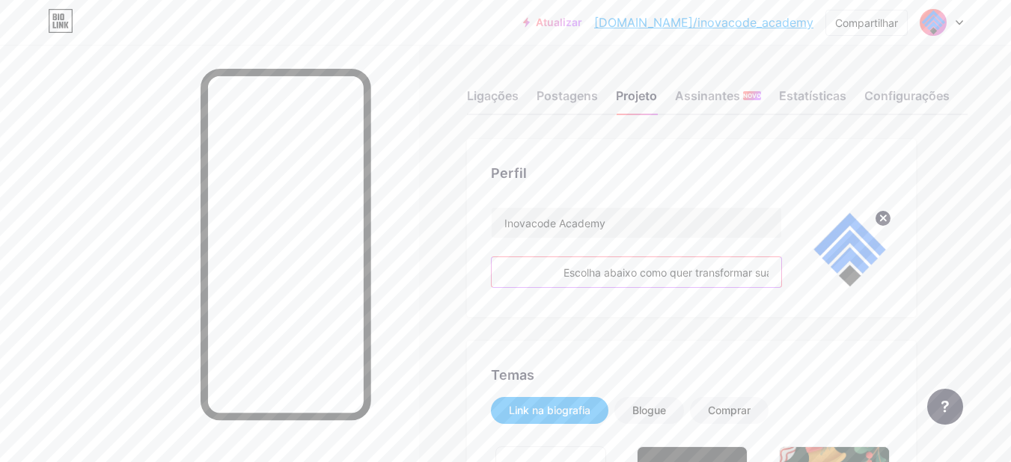
click at [565, 278] on input "Na Inovacode Academy você encontra cursos práticos de programação e desenvolvim…" at bounding box center [635, 272] width 289 height 30
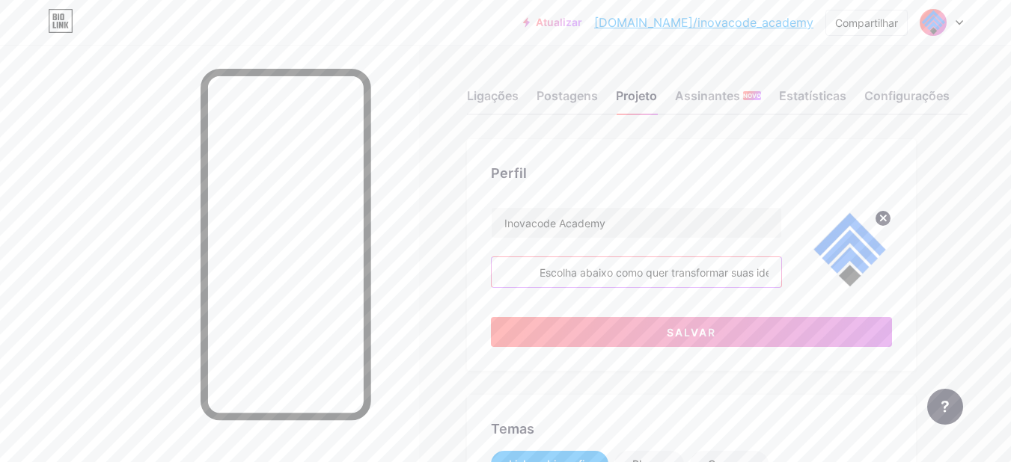
click at [543, 273] on input "Na Inovacode Academy você encontra cursos práticos de programação e desenvolvim…" at bounding box center [635, 272] width 289 height 30
type input "Na Inovacode Academy você encontra cursos práticos de programação e desenvolvim…"
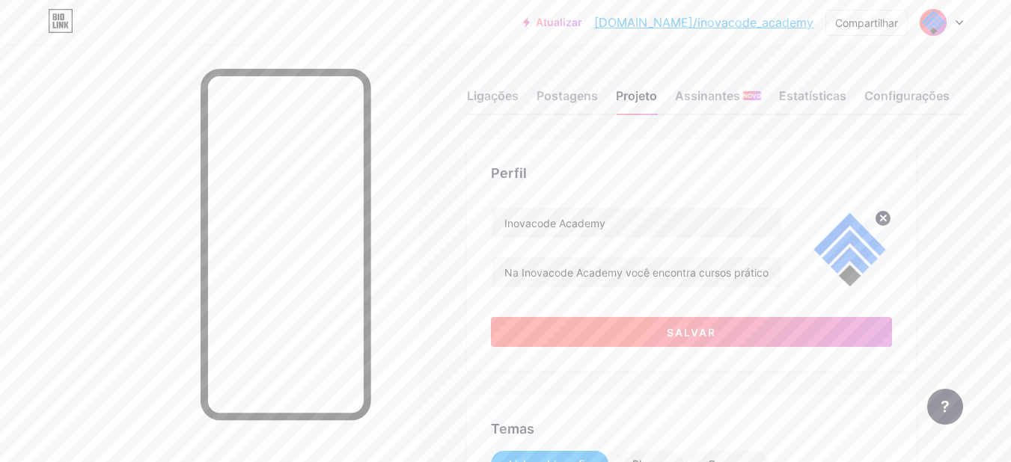
click at [591, 321] on button "Salvar" at bounding box center [691, 332] width 401 height 30
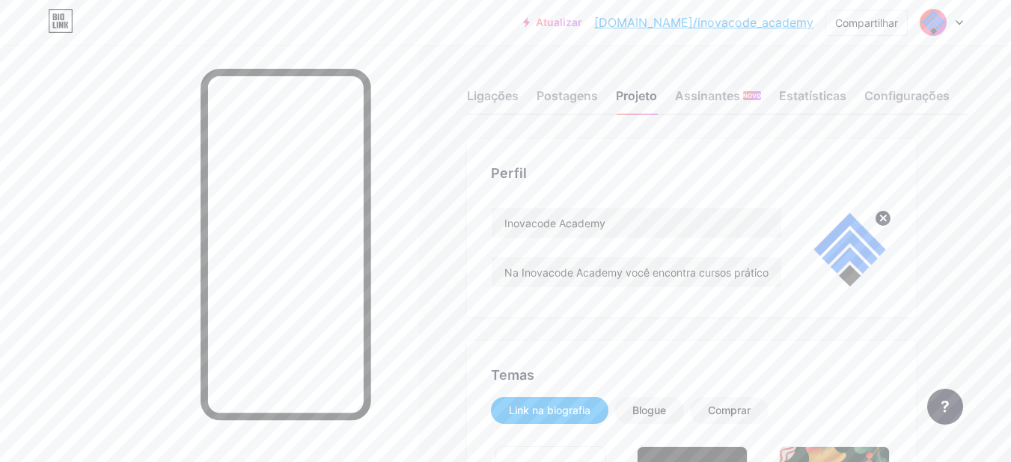
click at [596, 302] on div "Perfil Inovacode Academy Na Inovacode Academy você encontra cursos práticos de …" at bounding box center [691, 228] width 449 height 178
drag, startPoint x: 604, startPoint y: 280, endPoint x: 715, endPoint y: 315, distance: 116.1
click at [715, 315] on div "Perfil Inovacode Academy Na Inovacode Academy você encontra cursos práticos de …" at bounding box center [691, 228] width 449 height 178
click at [737, 280] on input "Na Inovacode Academy você encontra cursos práticos de programação e desenvolvim…" at bounding box center [635, 272] width 289 height 30
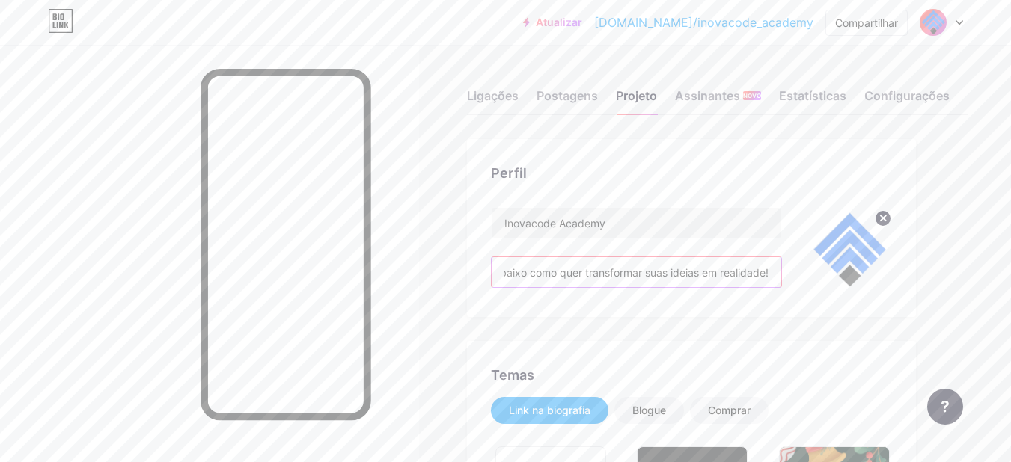
drag, startPoint x: 737, startPoint y: 280, endPoint x: 684, endPoint y: 292, distance: 54.4
click at [684, 292] on div "Inovacode Academy [GEOGRAPHIC_DATA] você encontra cursos práticos de programaçã…" at bounding box center [636, 250] width 291 height 86
click at [714, 271] on input "Na Inovacode Academy você encontra cursos práticos de programação e desenvolvim…" at bounding box center [635, 272] width 289 height 30
drag, startPoint x: 617, startPoint y: 275, endPoint x: 557, endPoint y: 289, distance: 61.7
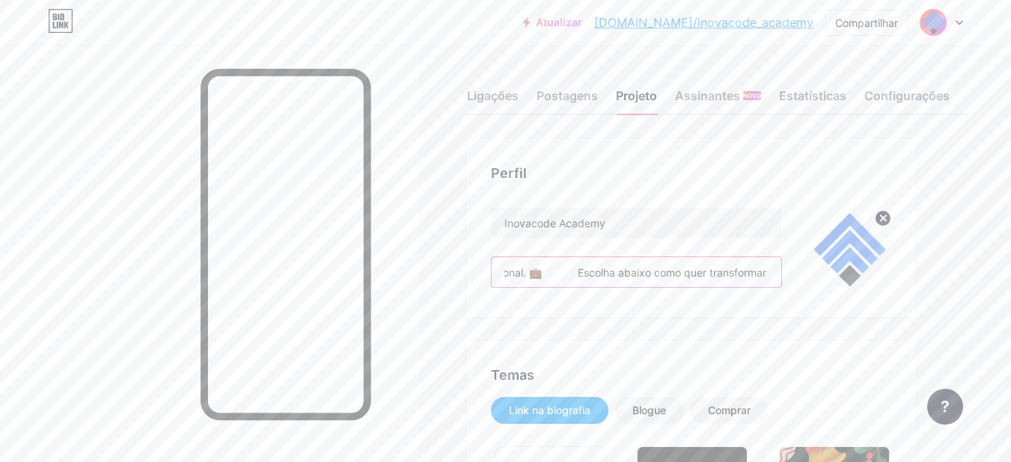
click at [557, 289] on div "Inovacode Academy [GEOGRAPHIC_DATA] você encontra cursos práticos de programaçã…" at bounding box center [636, 250] width 291 height 86
click at [568, 270] on input "Na Inovacode Academy você encontra cursos práticos de programação e desenvolvim…" at bounding box center [635, 272] width 289 height 30
click at [575, 273] on input "Na Inovacode Academy você encontra cursos práticos de programação e desenvolvim…" at bounding box center [635, 272] width 289 height 30
drag, startPoint x: 578, startPoint y: 272, endPoint x: 536, endPoint y: 275, distance: 42.7
click at [536, 275] on input "Na Inovacode Academy você encontra cursos práticos de programação e desenvolvim…" at bounding box center [635, 272] width 289 height 30
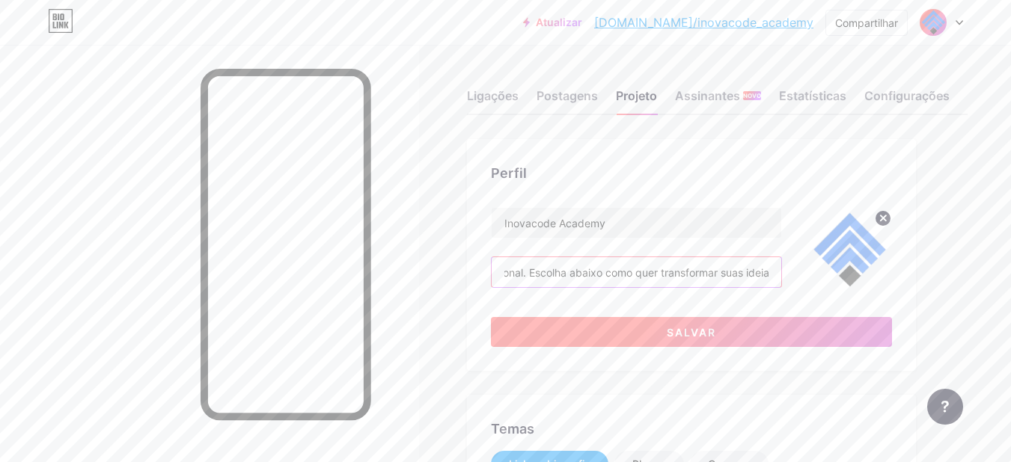
type input "Na Inovacode Academy você encontra cursos práticos de programação e desenvolvim…"
click at [595, 325] on button "Salvar" at bounding box center [691, 332] width 401 height 30
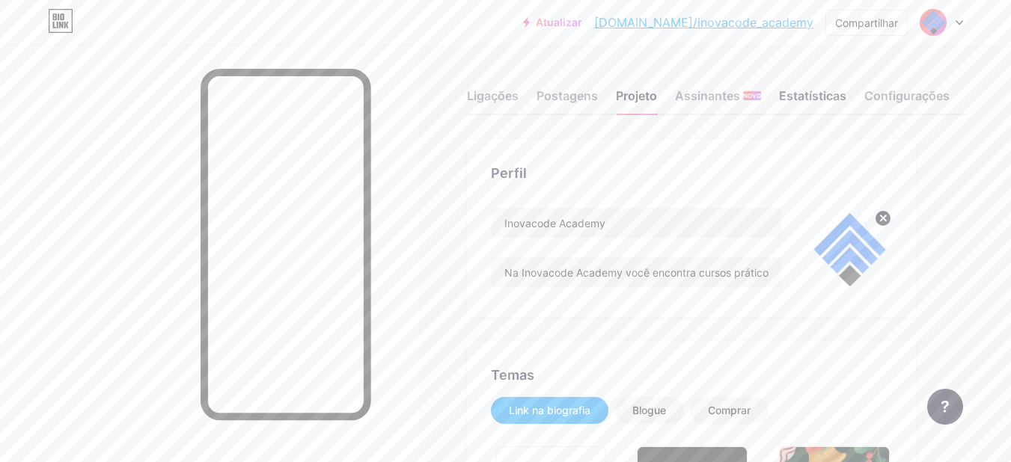
click at [833, 95] on font "Estatísticas" at bounding box center [812, 95] width 67 height 15
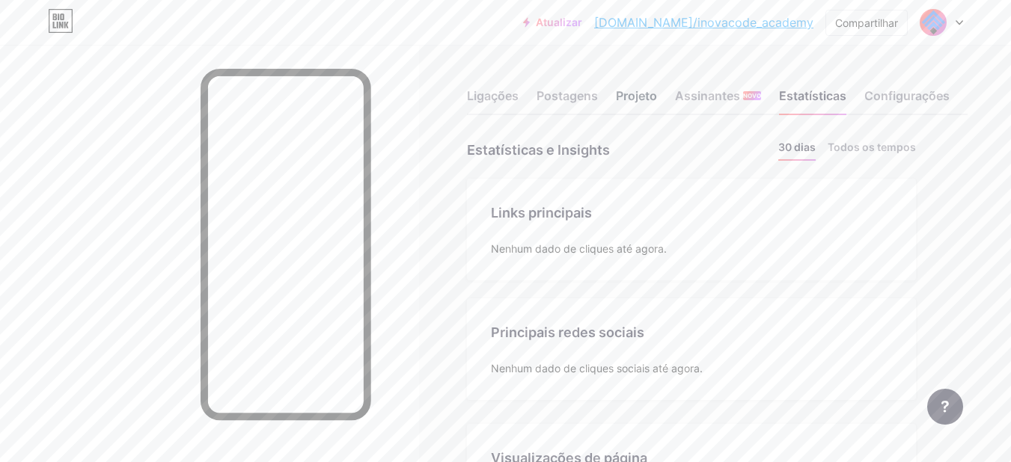
click at [619, 97] on font "Projeto" at bounding box center [636, 95] width 41 height 15
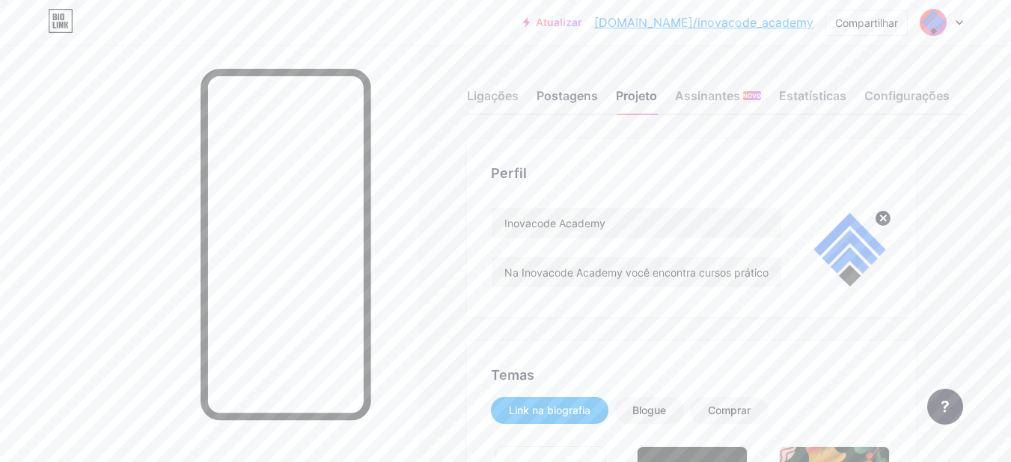
click at [556, 102] on font "Postagens" at bounding box center [566, 95] width 61 height 15
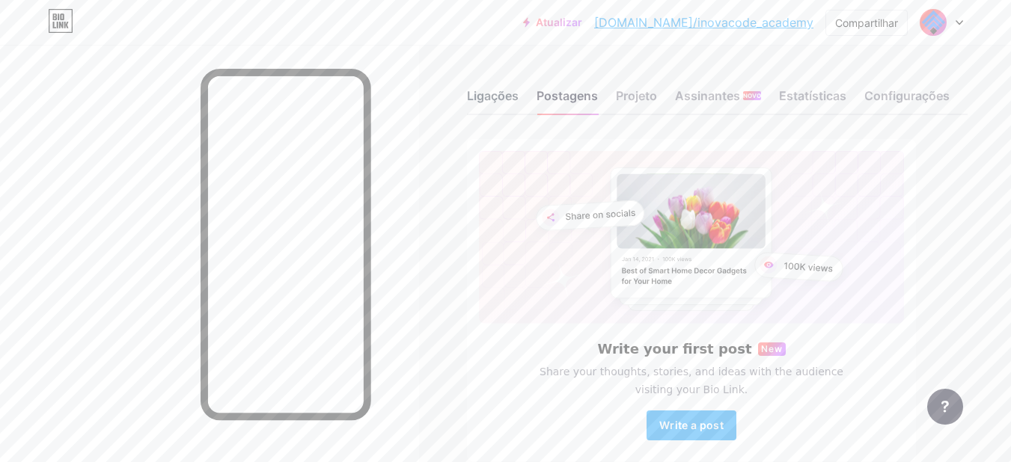
click at [491, 100] on font "Ligações" at bounding box center [493, 95] width 52 height 15
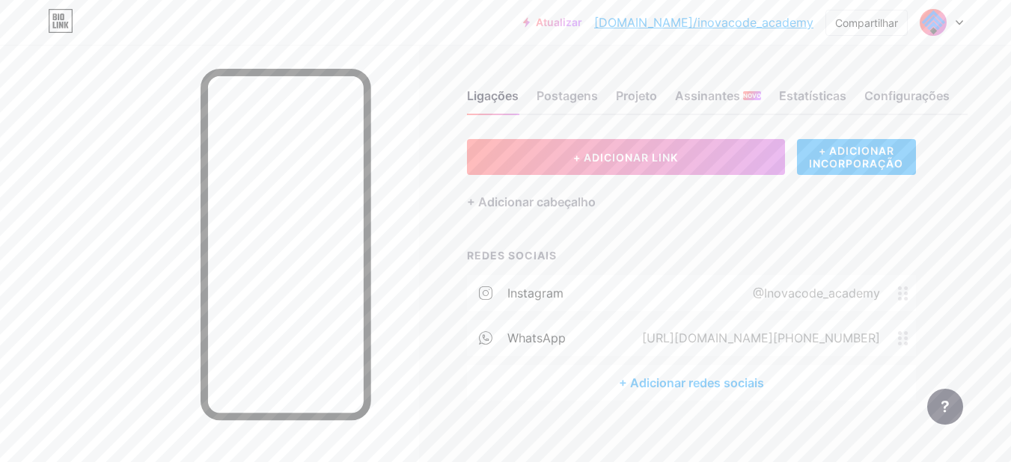
click at [812, 162] on font "+ ADICIONAR INCORPORAÇÃO" at bounding box center [856, 156] width 94 height 25
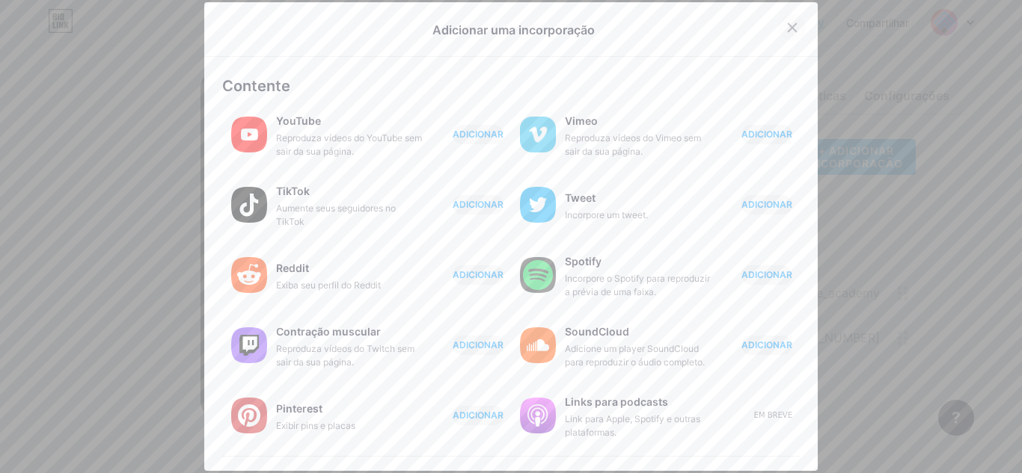
click at [786, 22] on icon at bounding box center [792, 28] width 12 height 12
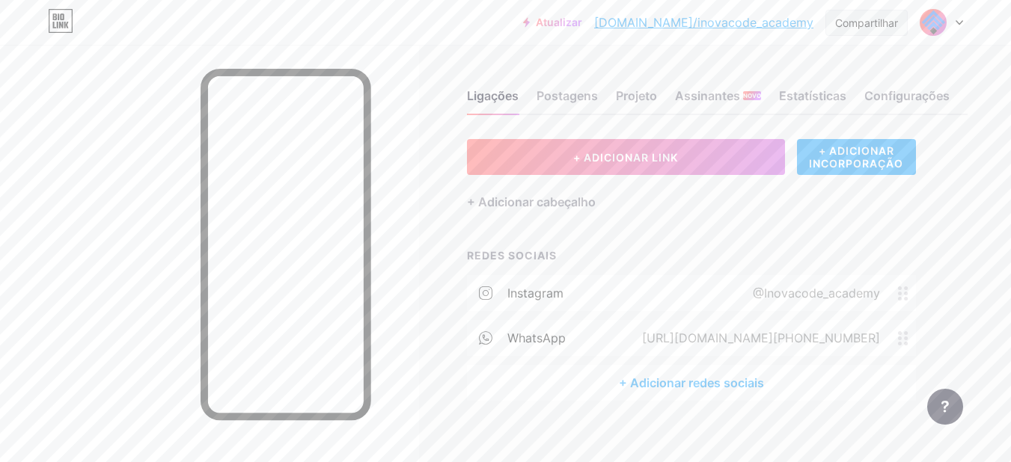
click at [831, 28] on div "Compartilhar" at bounding box center [866, 23] width 82 height 26
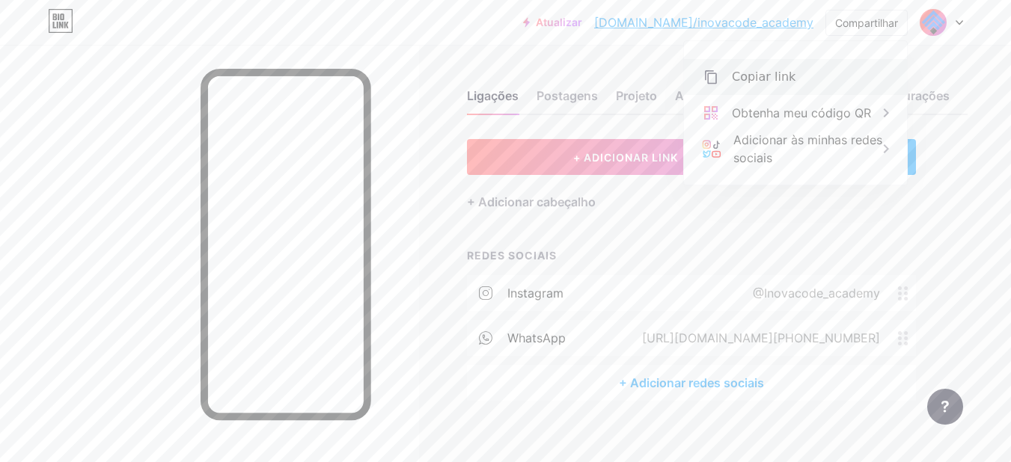
click at [833, 73] on div "Copiar link" at bounding box center [795, 77] width 223 height 36
click at [443, 221] on div "Ligações Postagens Projeto Assinantes NOVO Estatísticas Configurações + ADICION…" at bounding box center [515, 260] width 1030 height 431
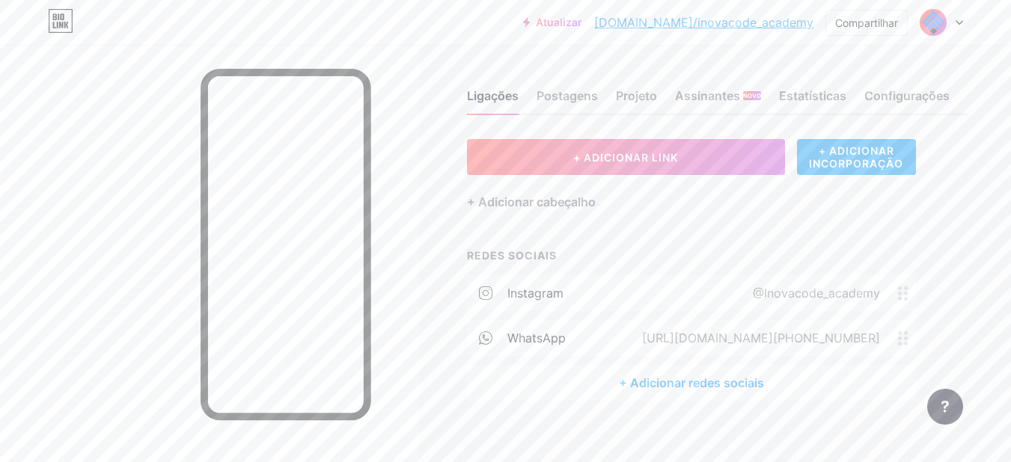
click at [832, 295] on font "@Inovacode_academy" at bounding box center [815, 293] width 127 height 15
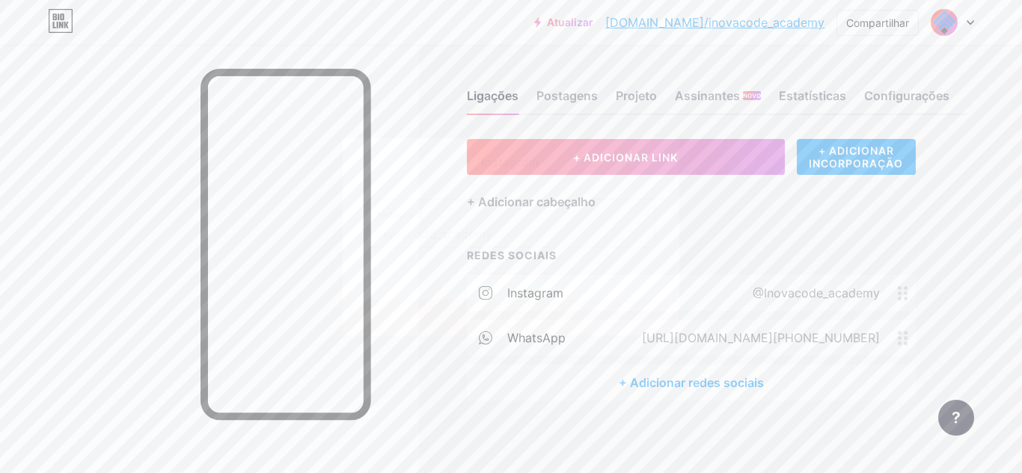
click at [628, 317] on button "Salvar" at bounding box center [511, 318] width 337 height 36
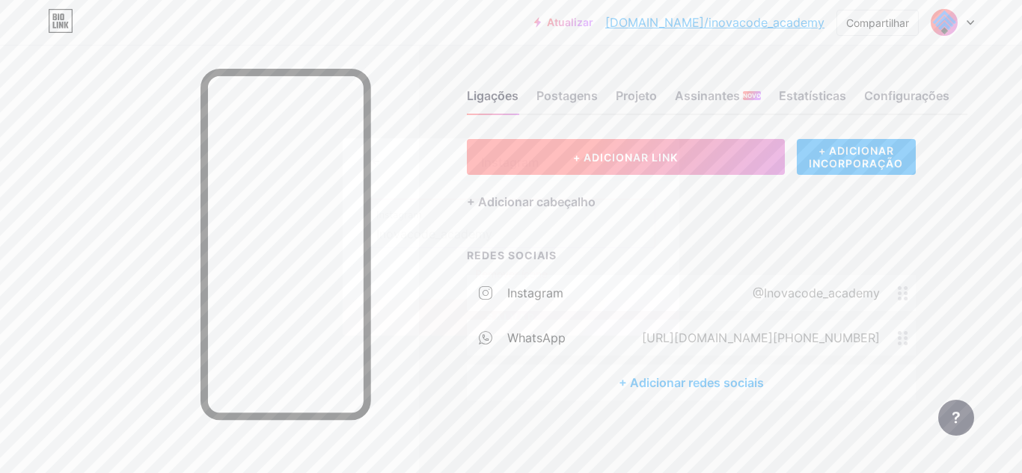
click at [642, 160] on icon at bounding box center [648, 159] width 12 height 12
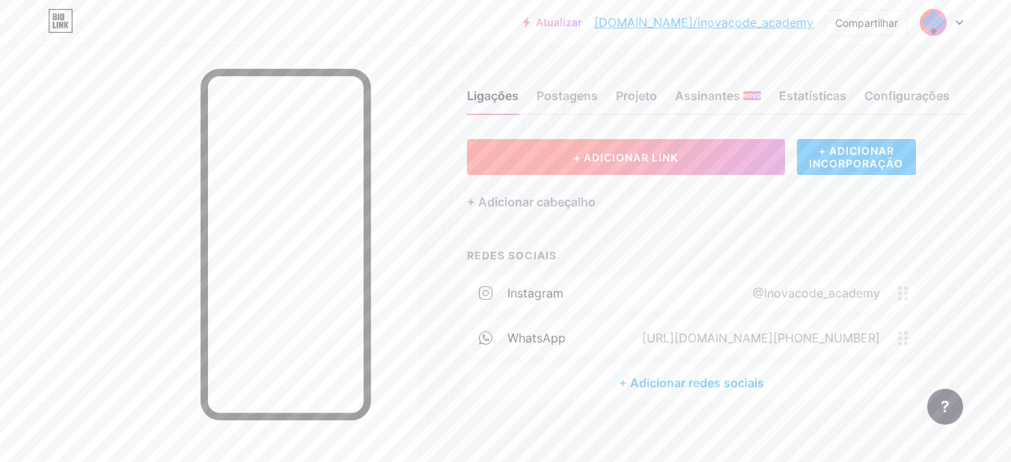
click at [773, 159] on button "+ ADICIONAR LINK" at bounding box center [626, 157] width 318 height 36
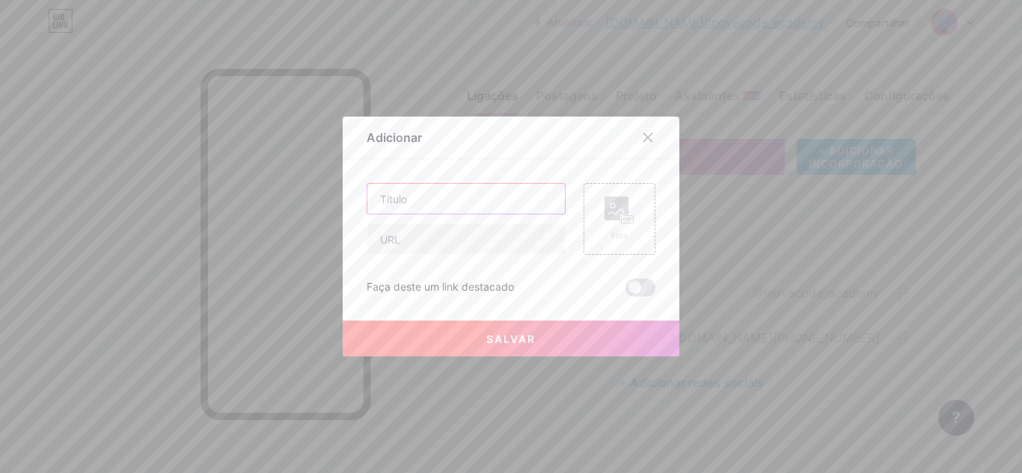
click at [548, 204] on input "text" at bounding box center [465, 199] width 197 height 30
click at [652, 140] on div at bounding box center [647, 137] width 27 height 27
